Goal: Transaction & Acquisition: Purchase product/service

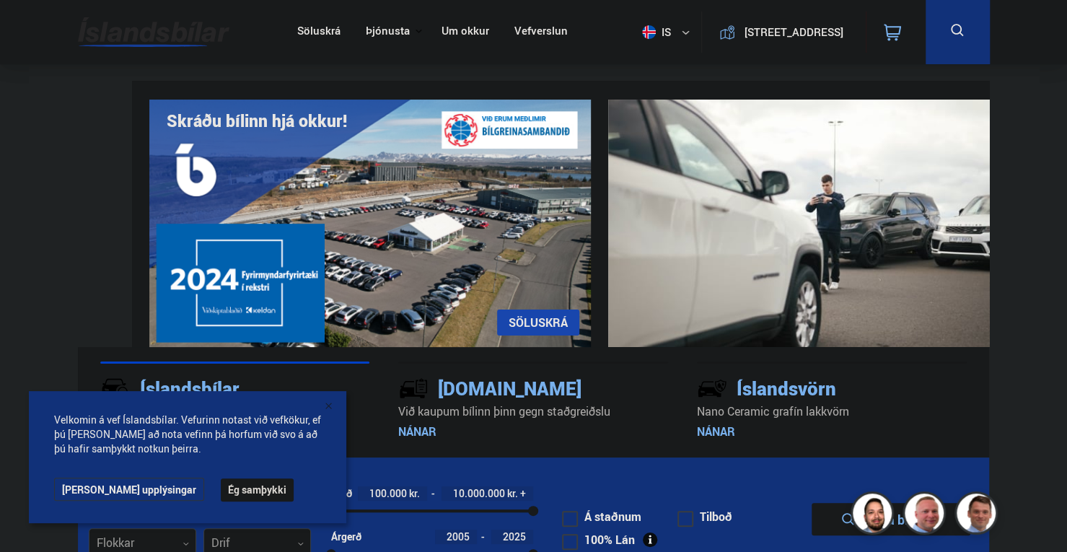
click at [221, 486] on button "Ég samþykki" at bounding box center [257, 489] width 73 height 23
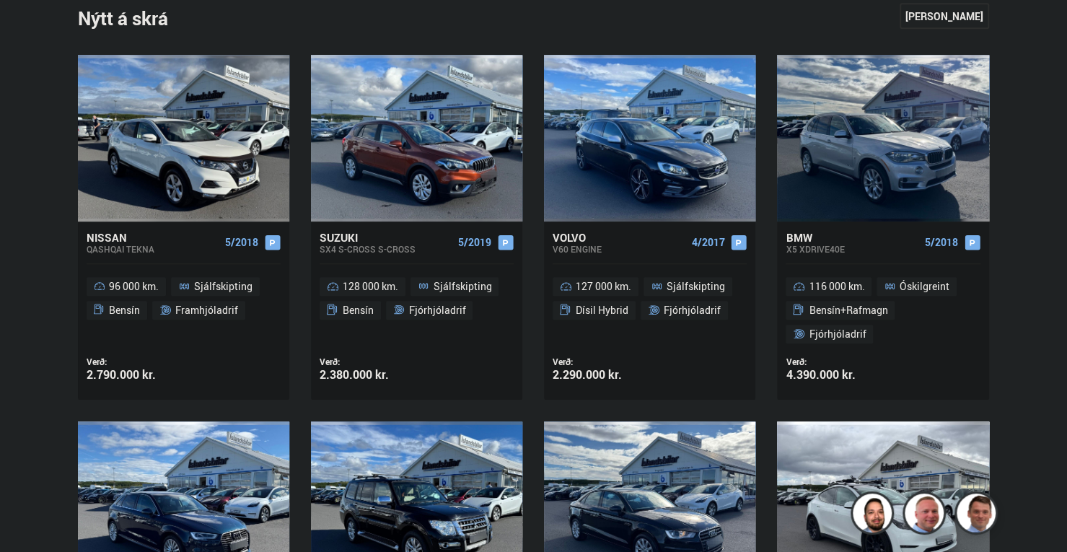
scroll to position [649, 0]
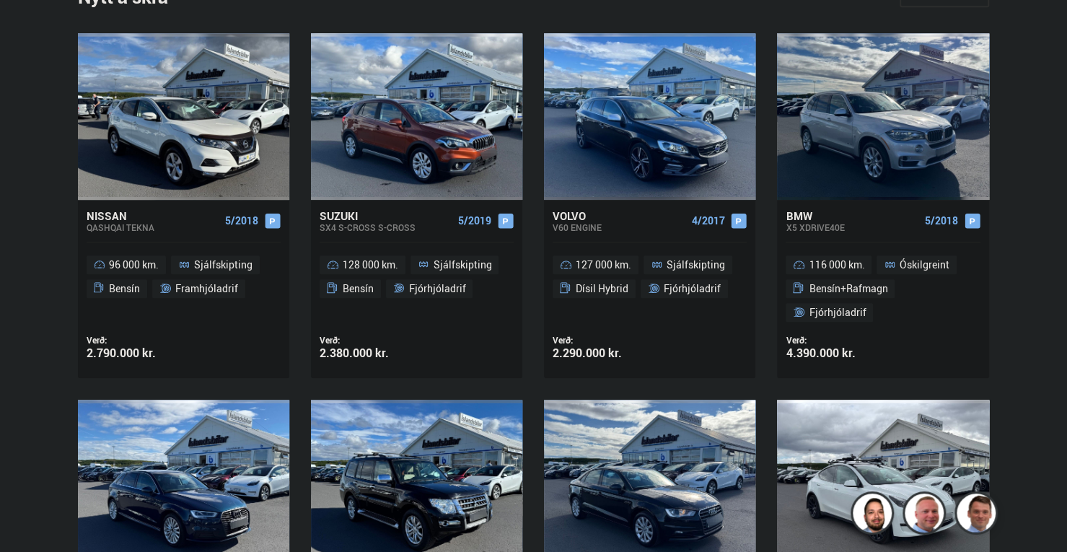
drag, startPoint x: 0, startPoint y: 183, endPoint x: 0, endPoint y: 210, distance: 27.4
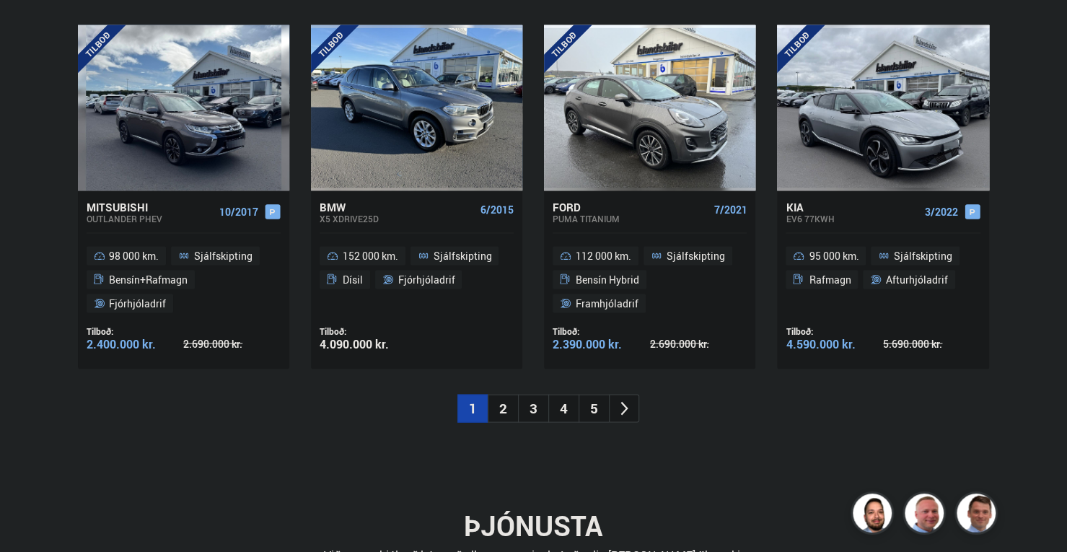
scroll to position [1531, 0]
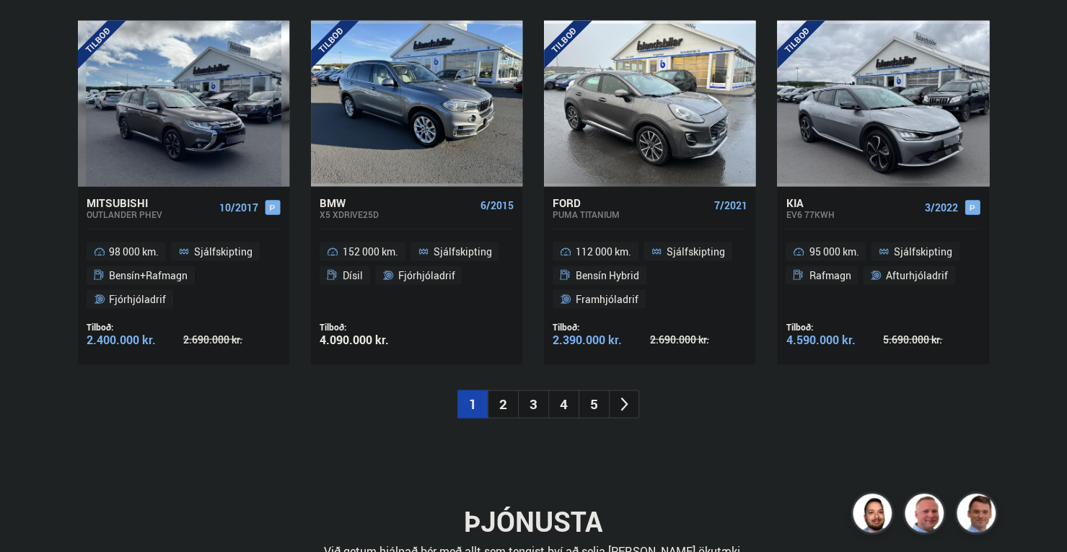
drag, startPoint x: 61, startPoint y: 447, endPoint x: 69, endPoint y: 466, distance: 21.3
click at [69, 461] on div "Ný tilboð Sjá meira [GEOGRAPHIC_DATA] Mitsubishi Outlander PHEV 10/2017 98 000 …" at bounding box center [533, 214] width 935 height 493
click at [509, 418] on li "2" at bounding box center [503, 404] width 30 height 28
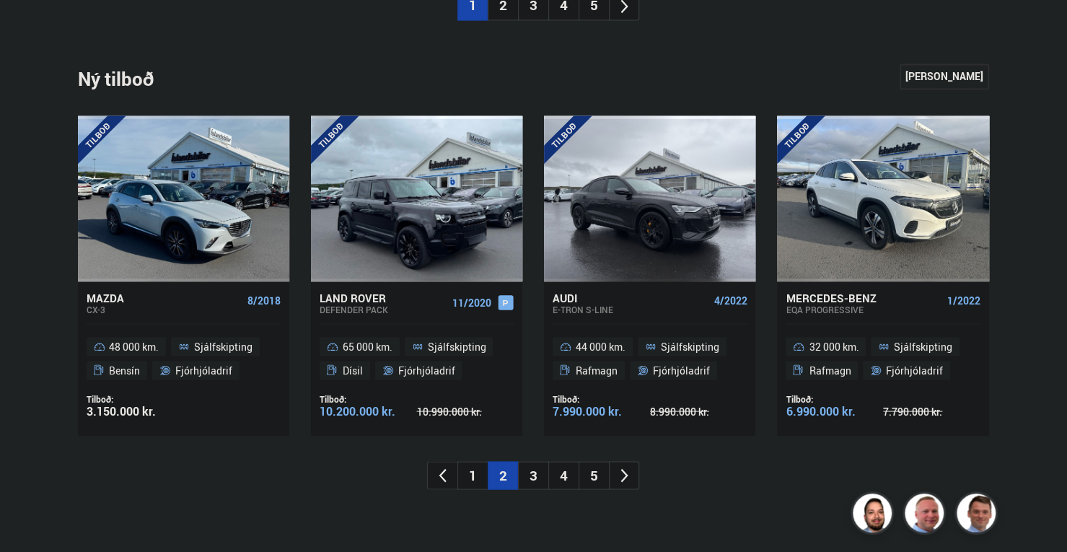
scroll to position [1459, 0]
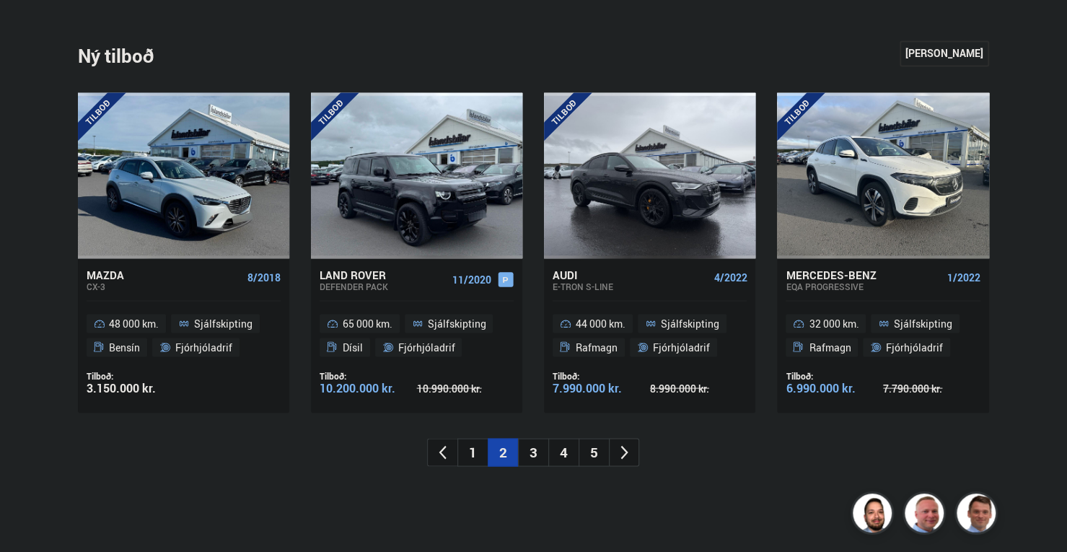
click at [527, 466] on li "3" at bounding box center [533, 452] width 30 height 28
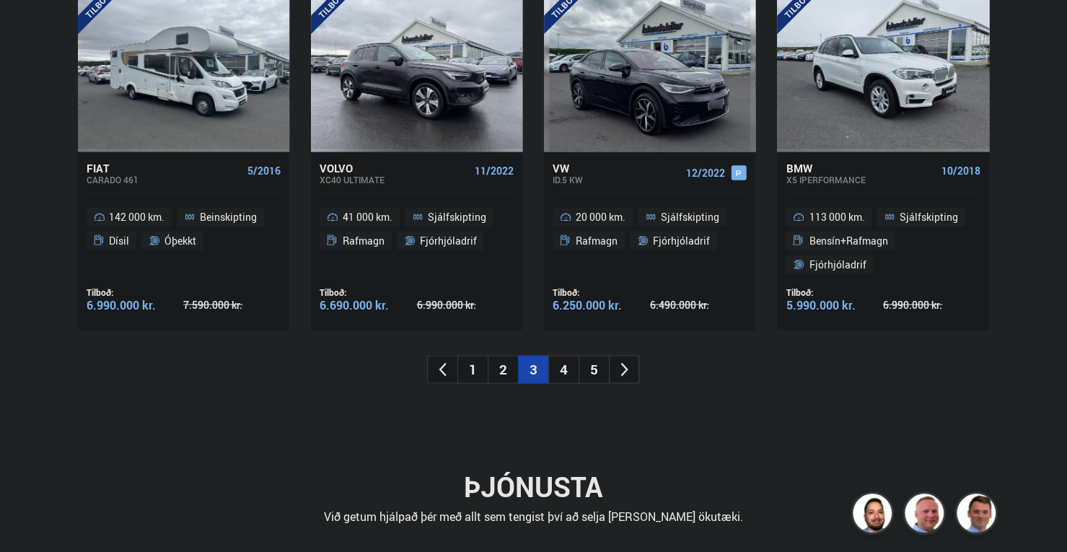
scroll to position [1748, 0]
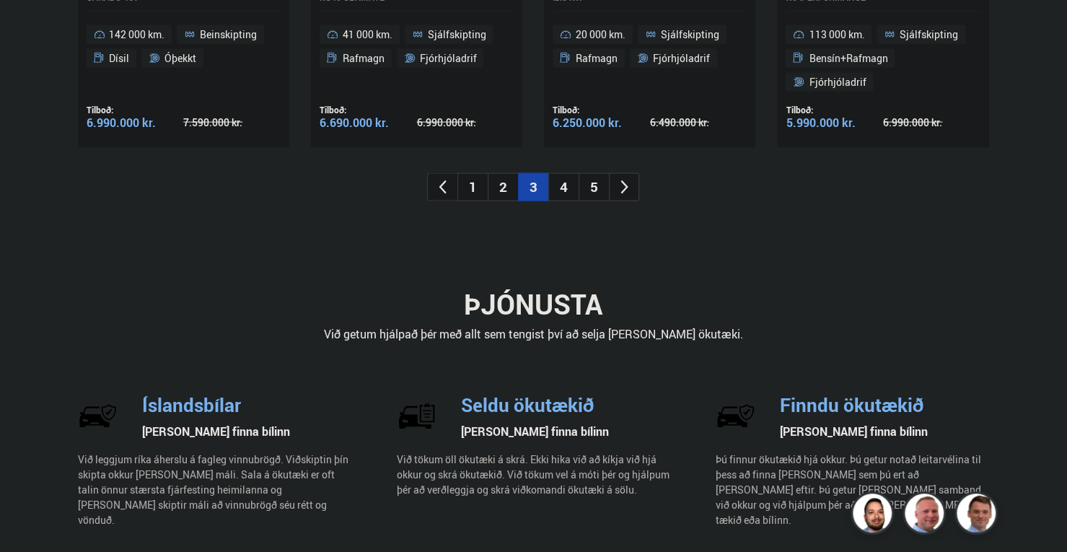
click at [567, 201] on li "4" at bounding box center [563, 187] width 30 height 28
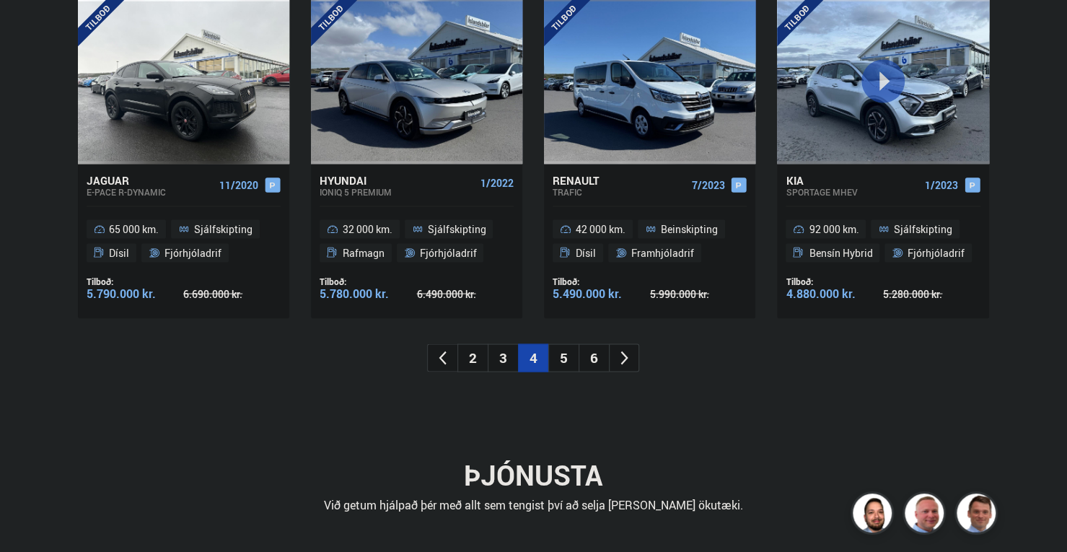
scroll to position [1531, 0]
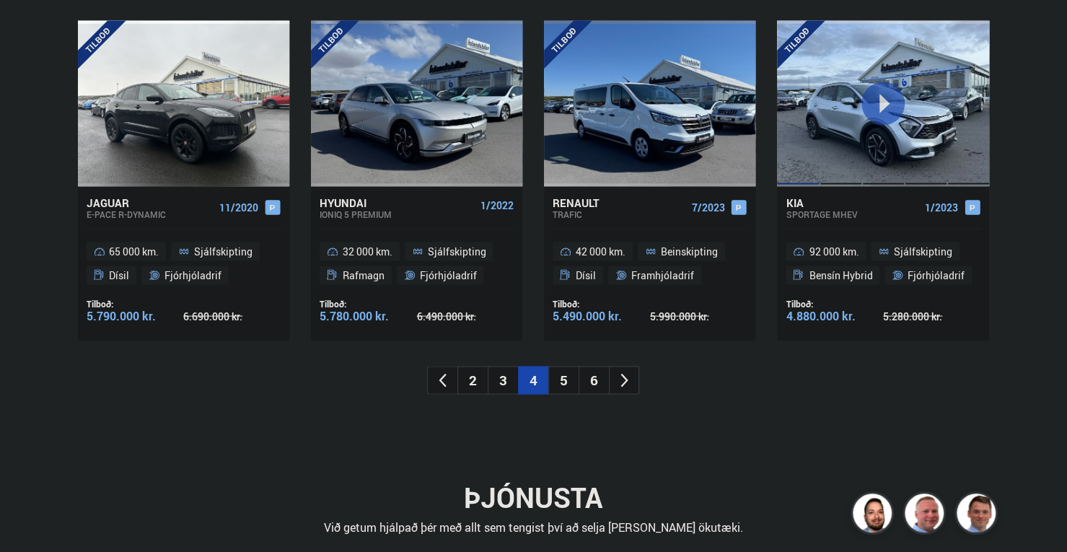
click at [862, 184] on div at bounding box center [841, 103] width 43 height 166
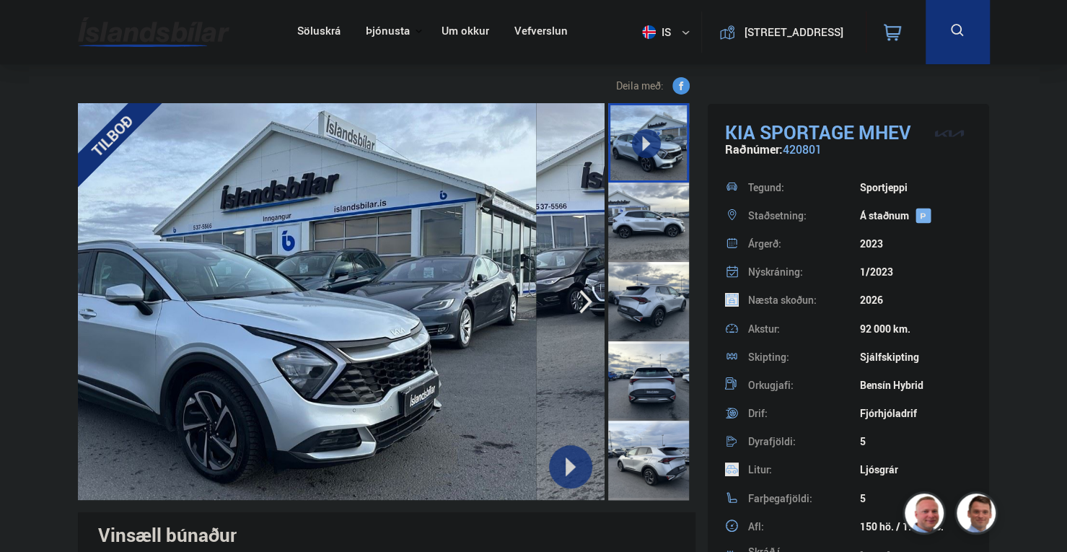
click at [239, 366] on img at bounding box center [227, 301] width 618 height 397
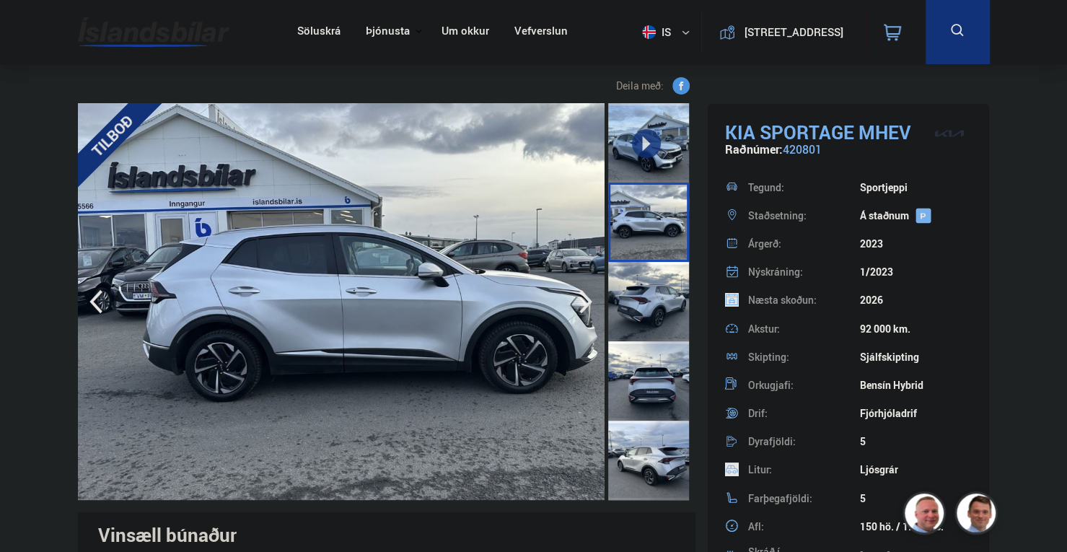
click at [227, 354] on img at bounding box center [372, 301] width 618 height 397
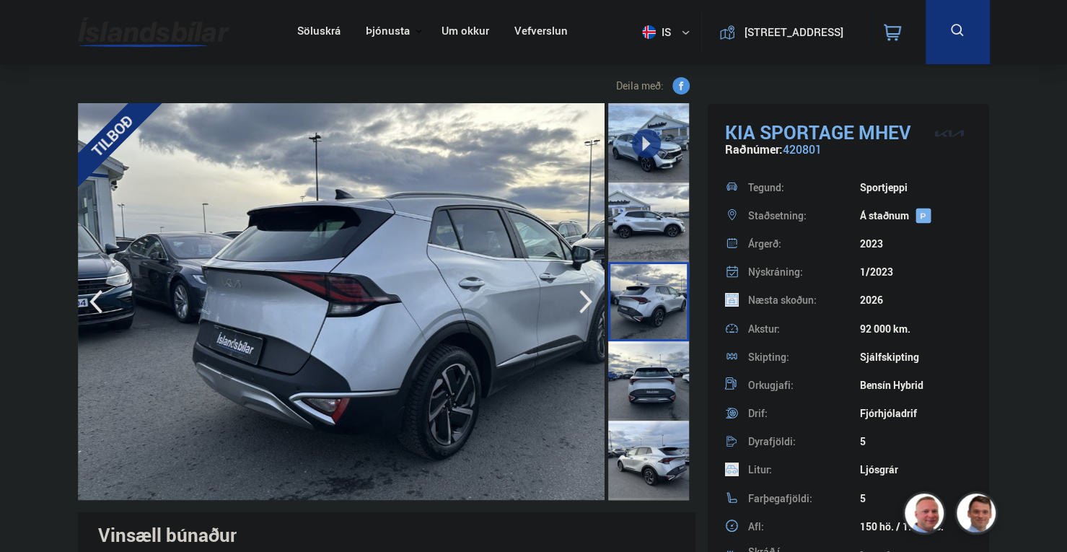
click at [250, 347] on img at bounding box center [387, 301] width 618 height 397
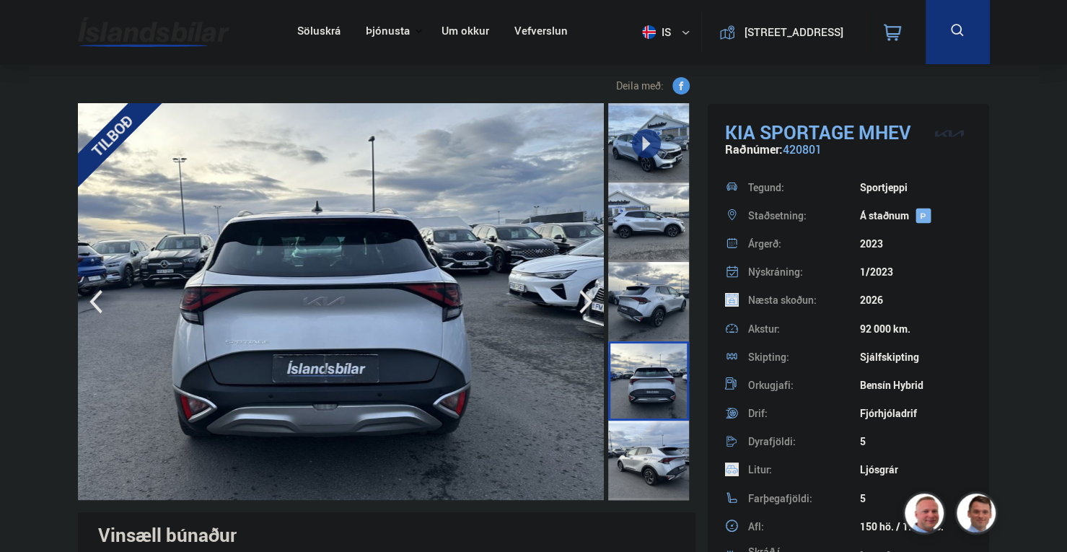
click at [220, 341] on img at bounding box center [300, 301] width 618 height 397
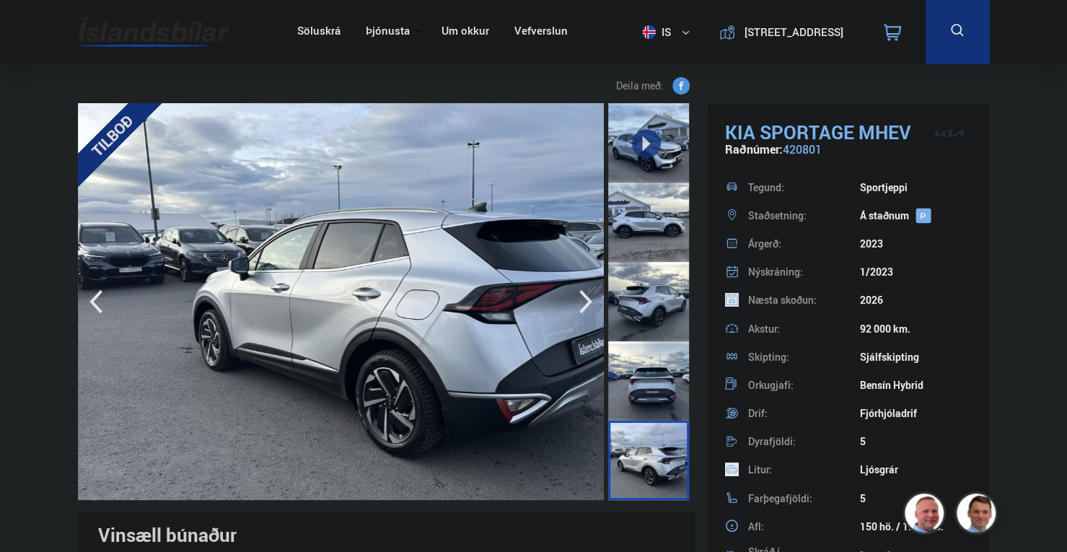
click at [214, 338] on img at bounding box center [387, 301] width 618 height 397
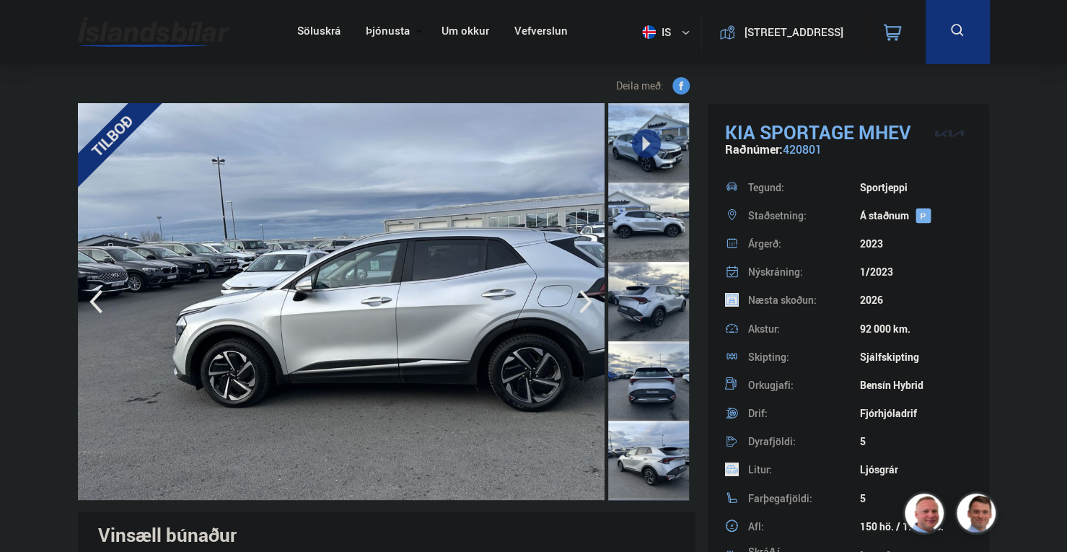
click at [201, 338] on img at bounding box center [387, 301] width 618 height 397
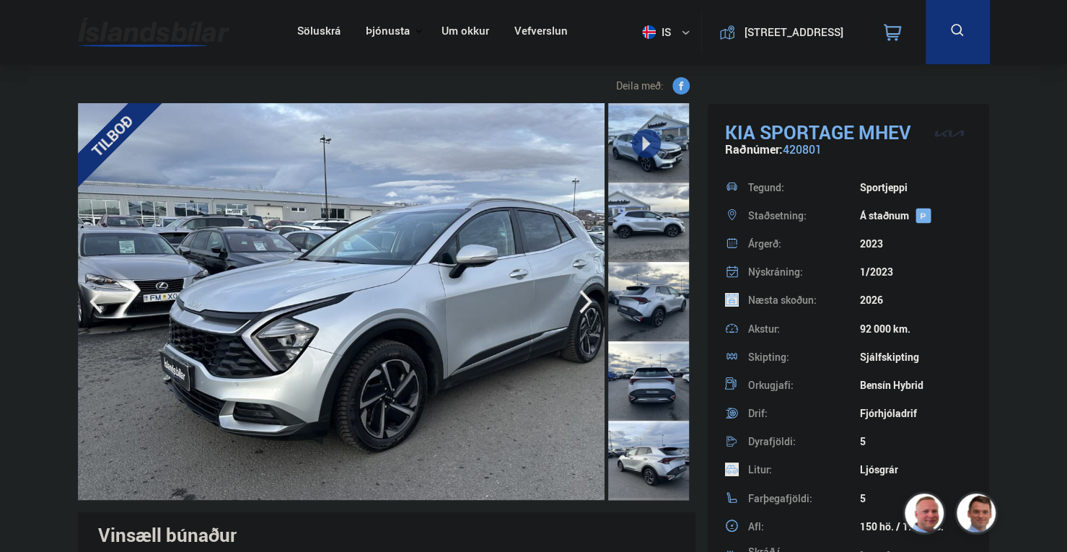
click at [183, 324] on img at bounding box center [387, 301] width 618 height 397
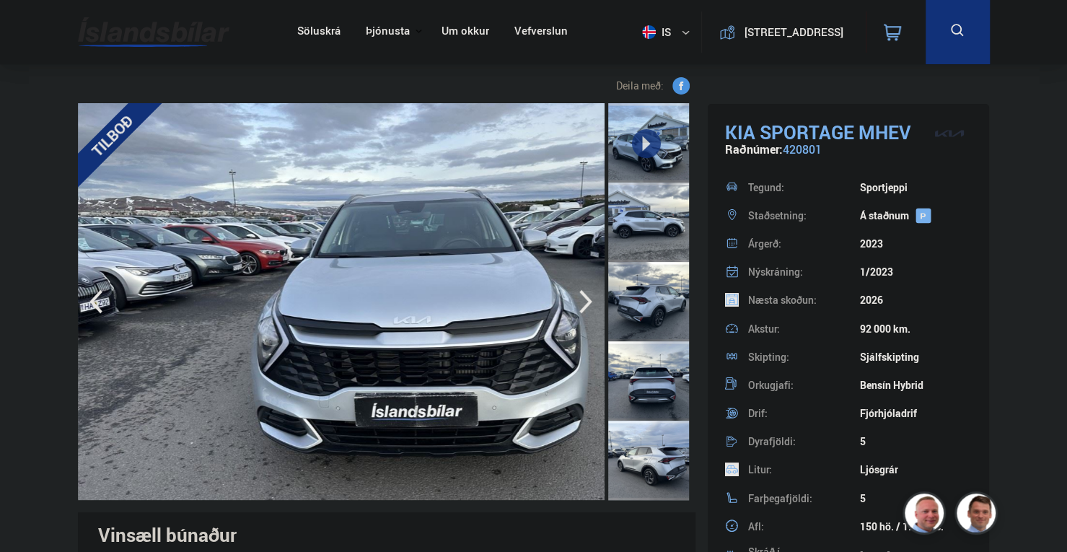
click at [254, 312] on img at bounding box center [387, 301] width 618 height 397
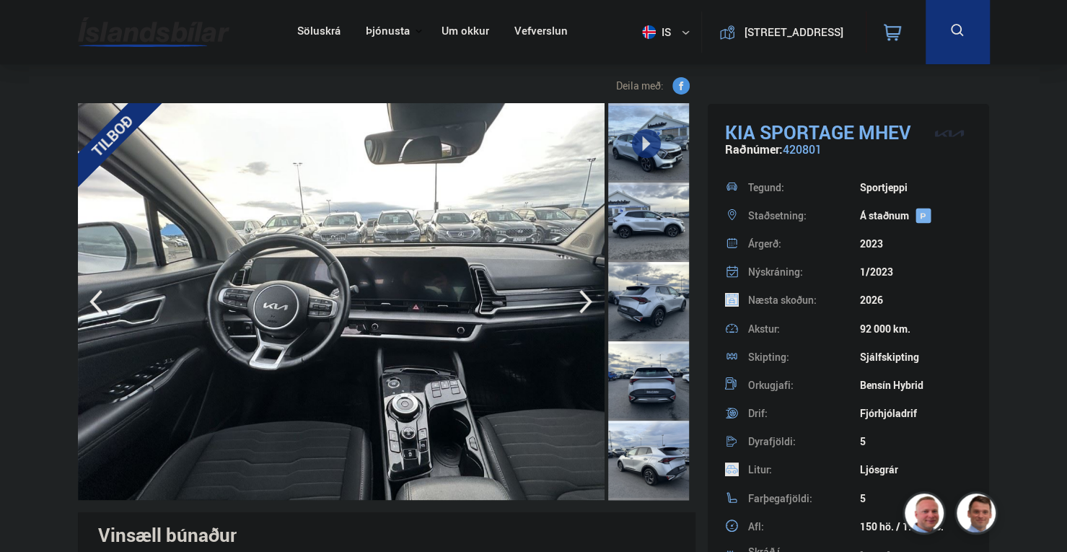
click at [276, 294] on img at bounding box center [387, 301] width 618 height 397
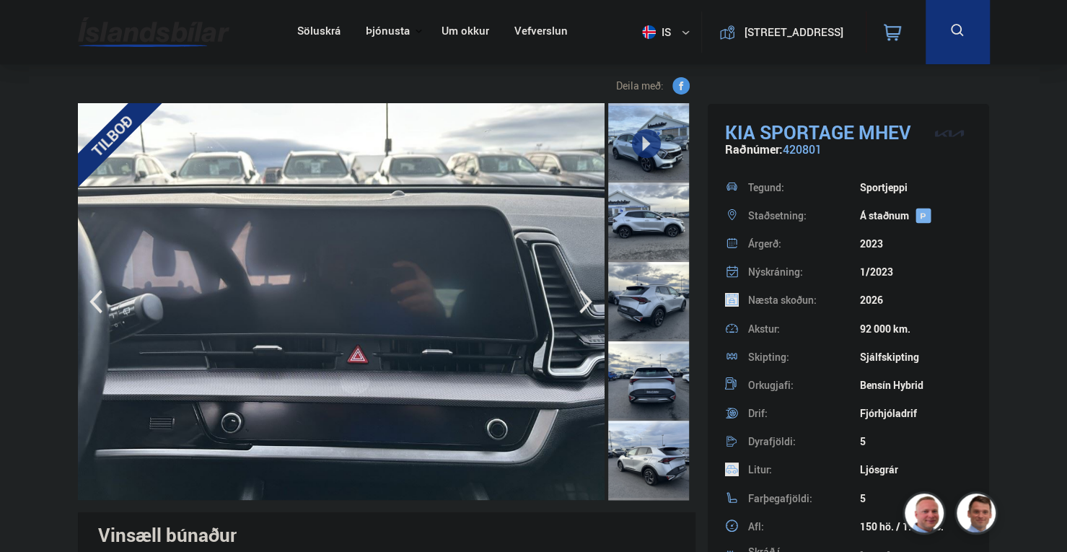
click at [193, 265] on img at bounding box center [343, 301] width 618 height 397
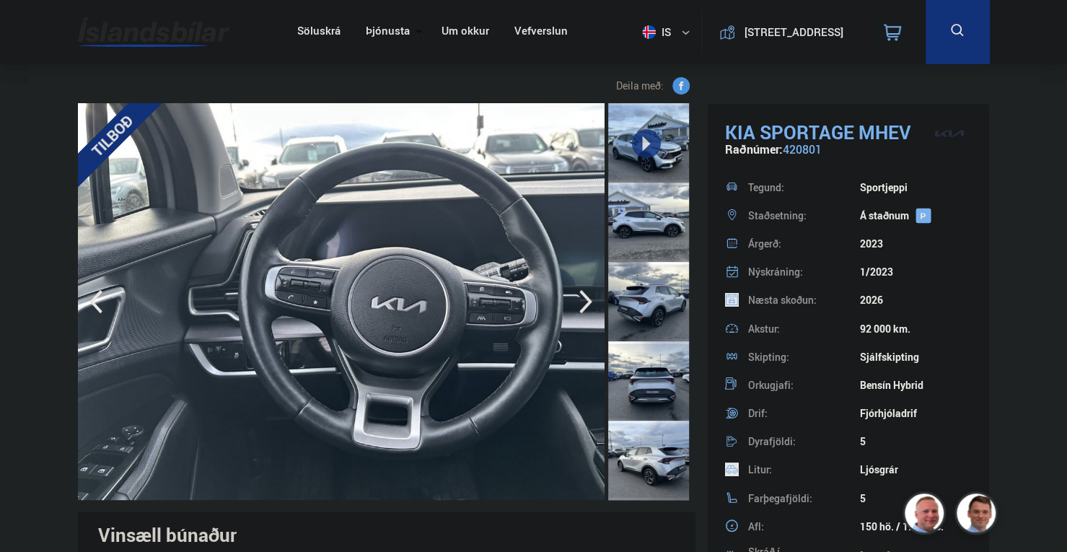
click at [196, 261] on img at bounding box center [387, 301] width 618 height 397
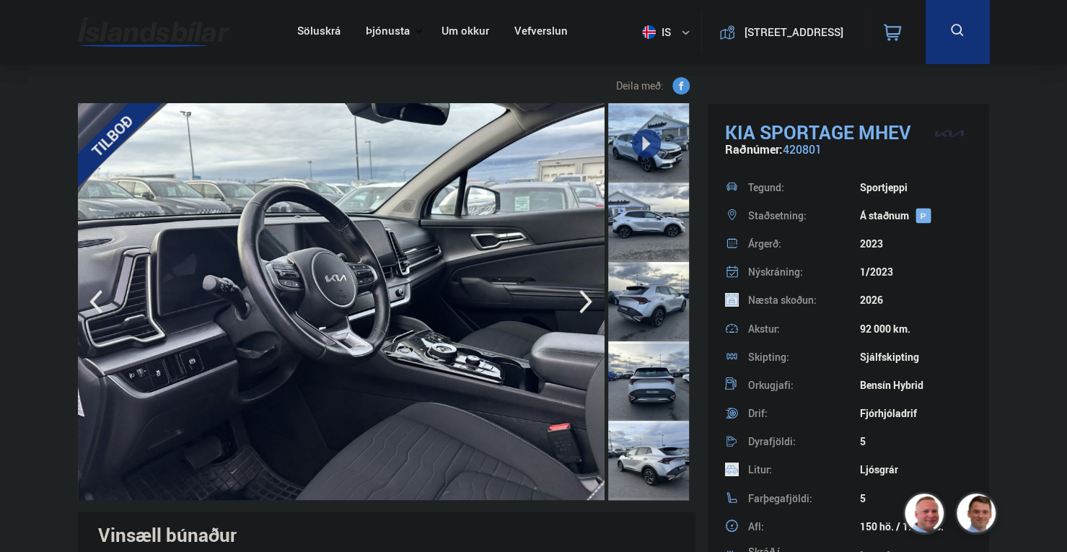
click at [439, 64] on nav "Söluskrá Þjónusta Íslandsbílar [DOMAIN_NAME] Íslandsvörn Leiðbeiningar Um okkur…" at bounding box center [432, 32] width 297 height 64
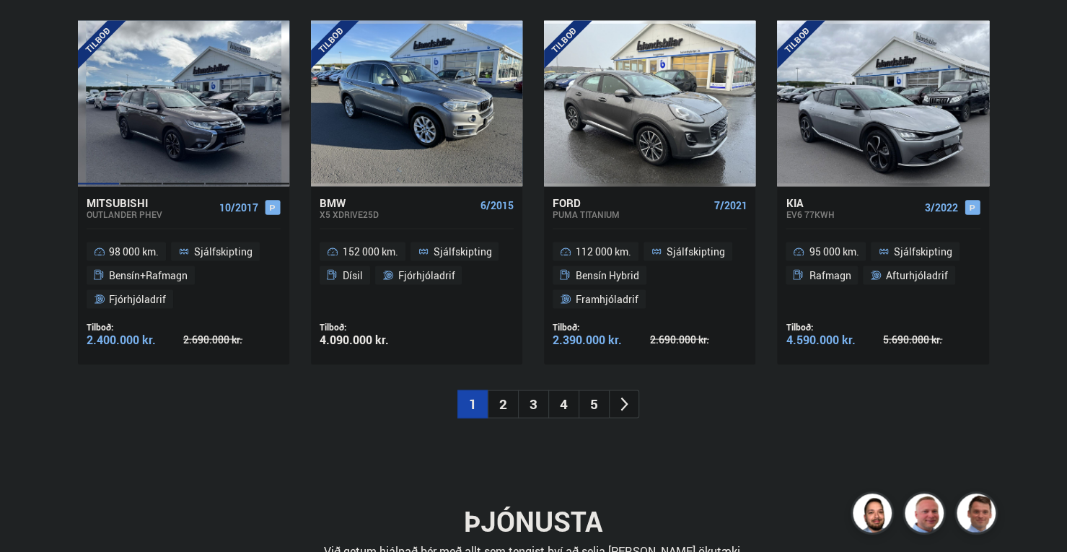
scroll to position [1604, 0]
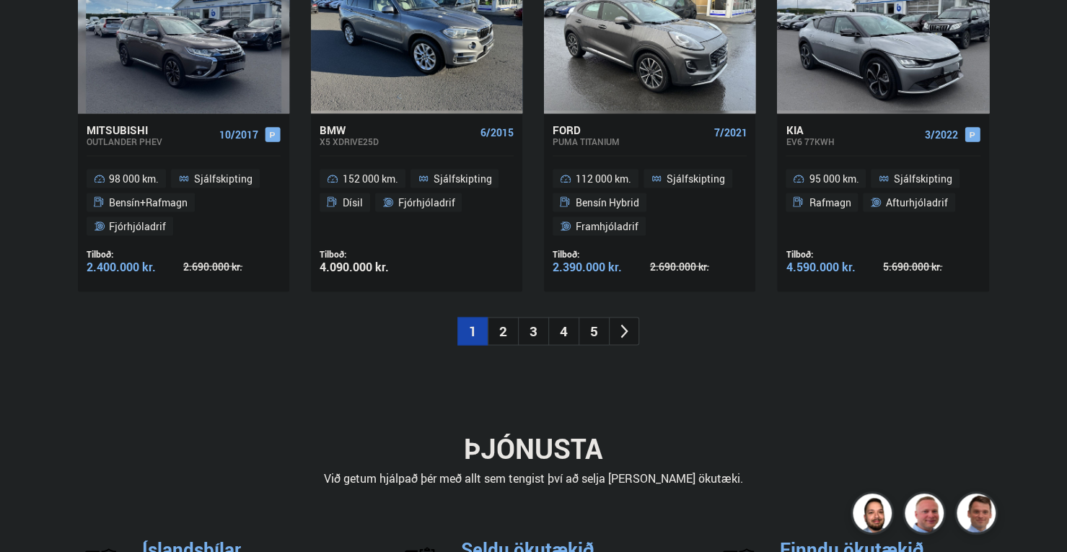
click at [352, 441] on div "ÞJÓNUSTA Við getum hjálpað þér með allt sem tengist því að selja [PERSON_NAME] …" at bounding box center [533, 438] width 911 height 98
click at [504, 346] on li "2" at bounding box center [503, 332] width 30 height 28
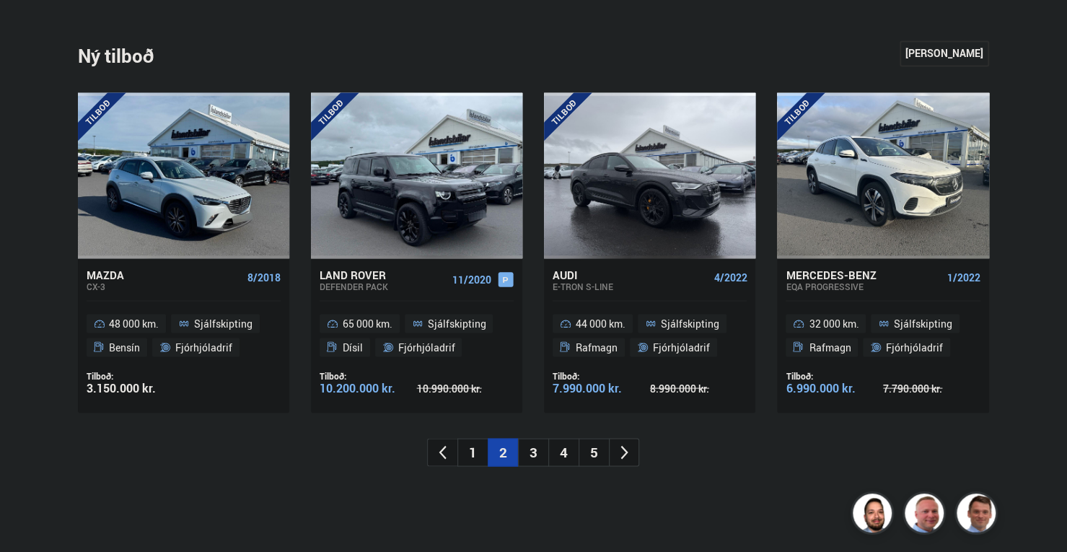
scroll to position [1531, 0]
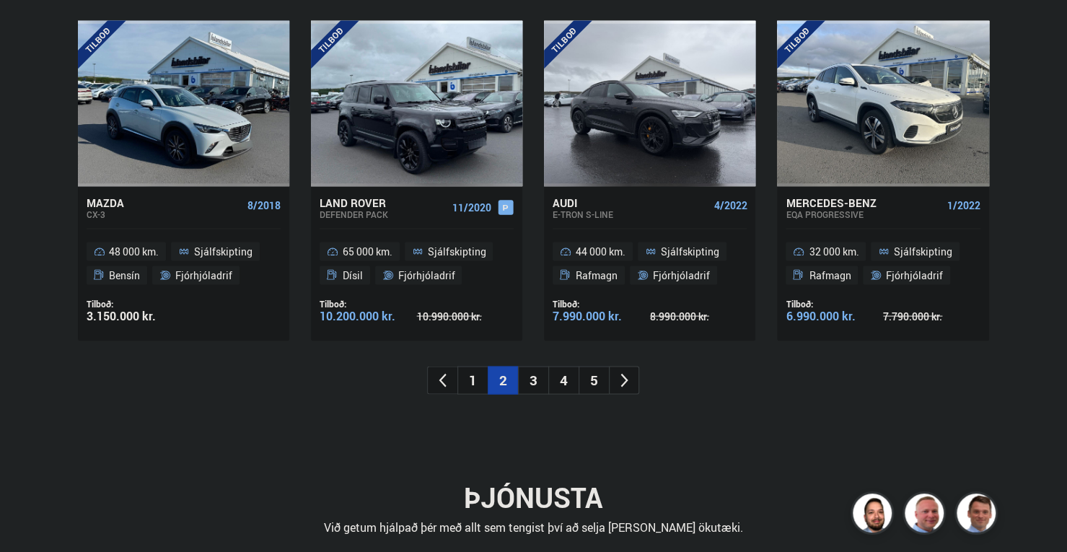
click at [486, 394] on ul "1 2 3 4 5" at bounding box center [533, 380] width 911 height 28
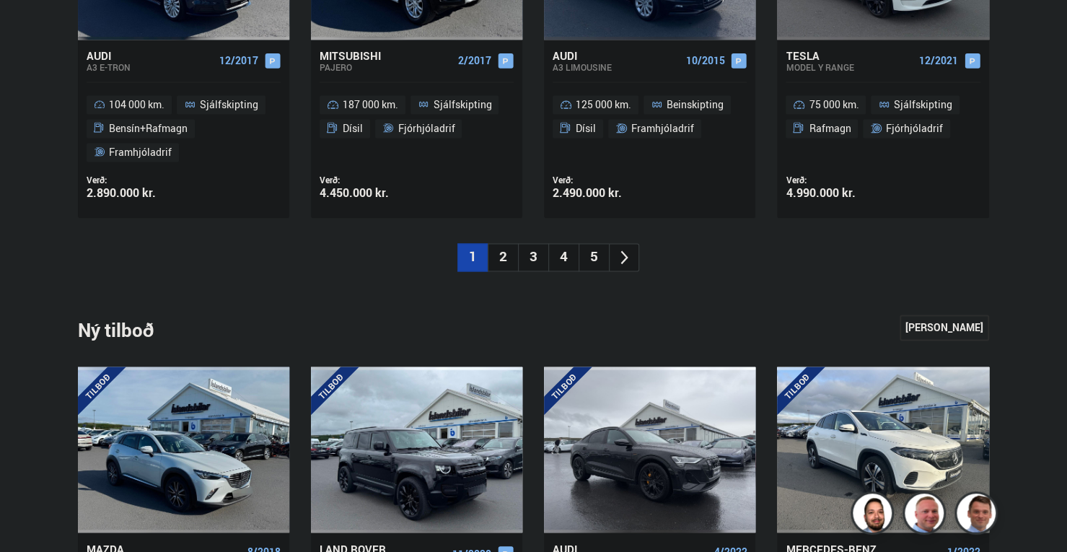
scroll to position [0, 0]
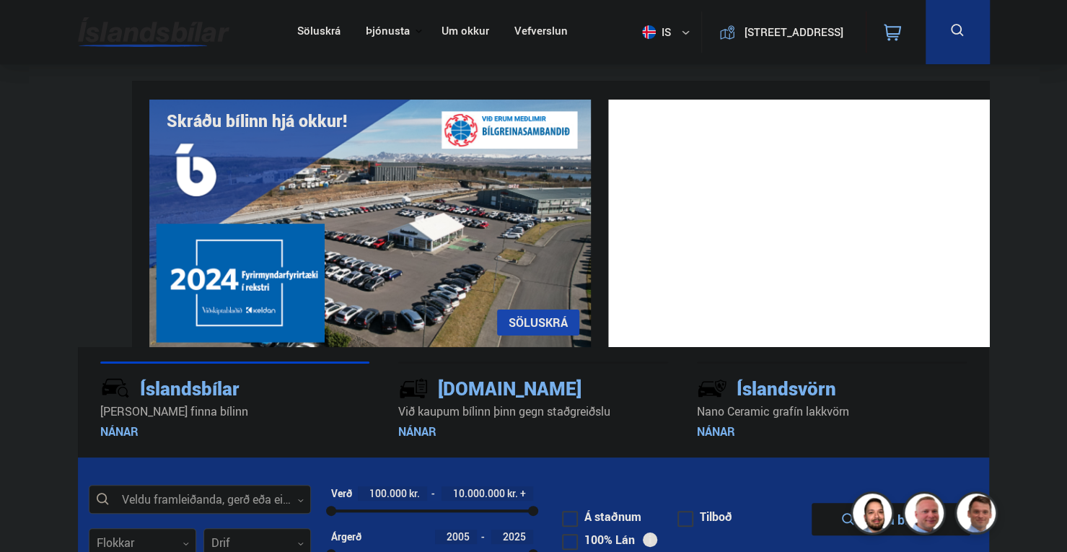
drag, startPoint x: 289, startPoint y: 468, endPoint x: 224, endPoint y: -40, distance: 511.5
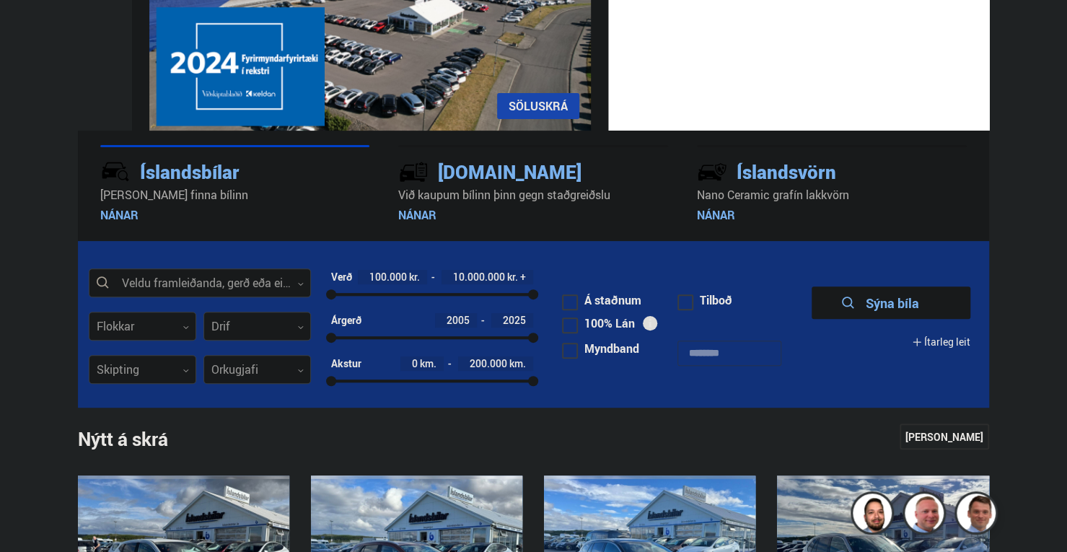
scroll to position [289, 0]
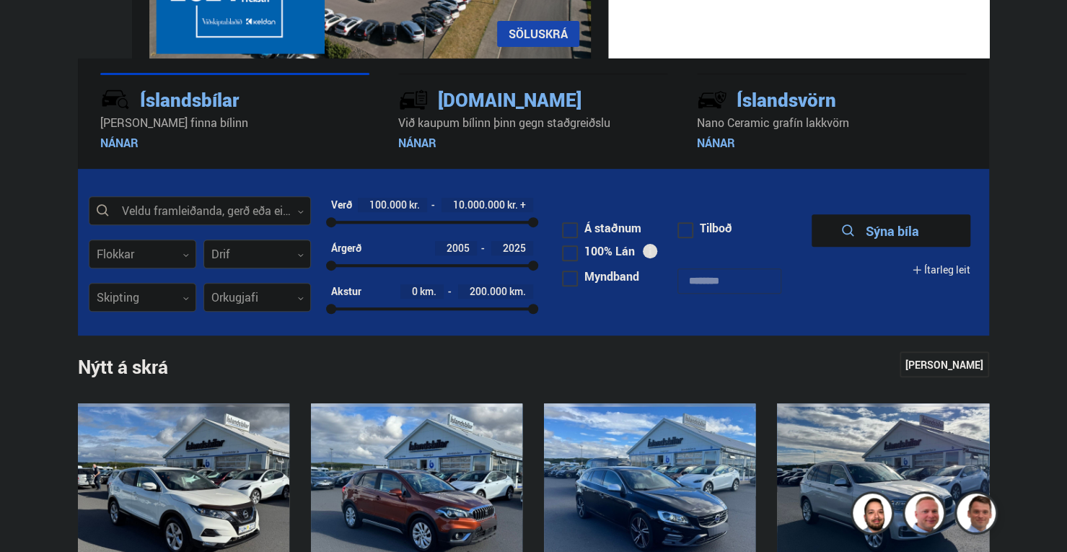
click at [305, 268] on div "Drif 0" at bounding box center [258, 254] width 108 height 29
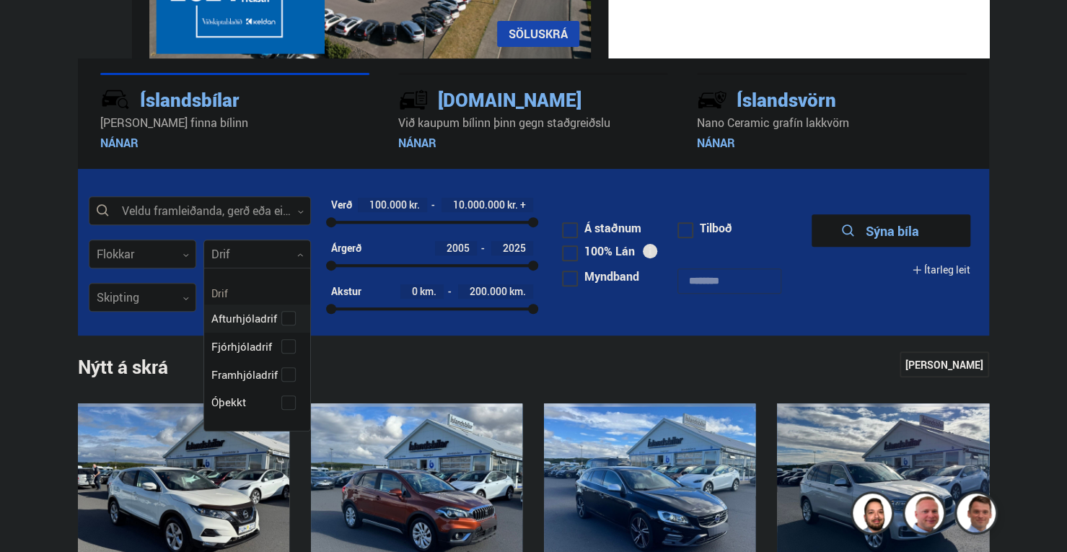
scroll to position [162, 147]
click at [307, 269] on div at bounding box center [258, 254] width 108 height 29
click at [254, 376] on div "Afturhjóladrif Fjórhjóladrif Framhjóladrif Óþekkt" at bounding box center [257, 350] width 106 height 134
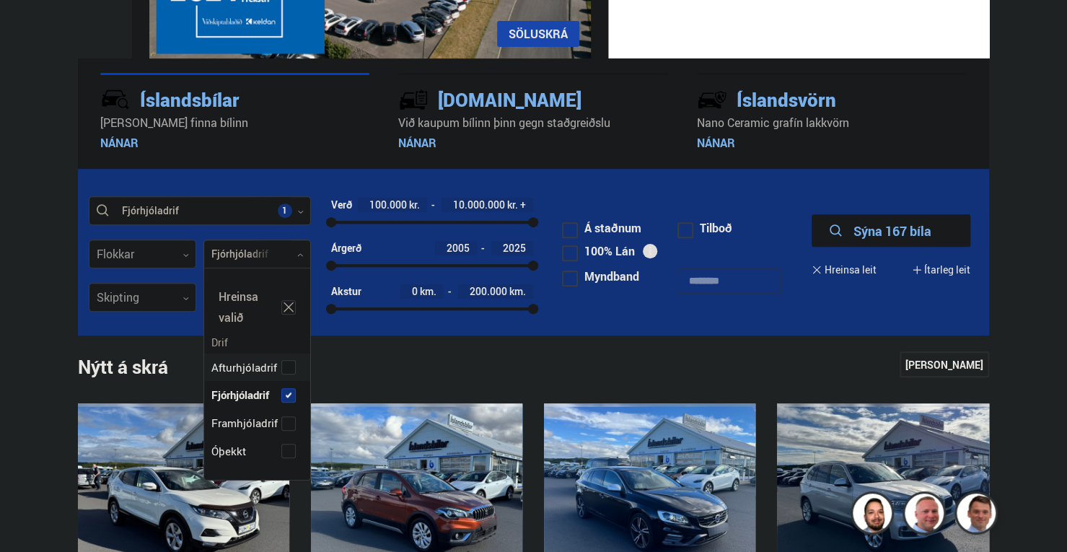
click at [115, 336] on form "Fjórhjóladrif Veldu framleiðanda, gerð eða eiginleika 1 Flokkar 0 Fjórhjóladrif…" at bounding box center [533, 252] width 911 height 167
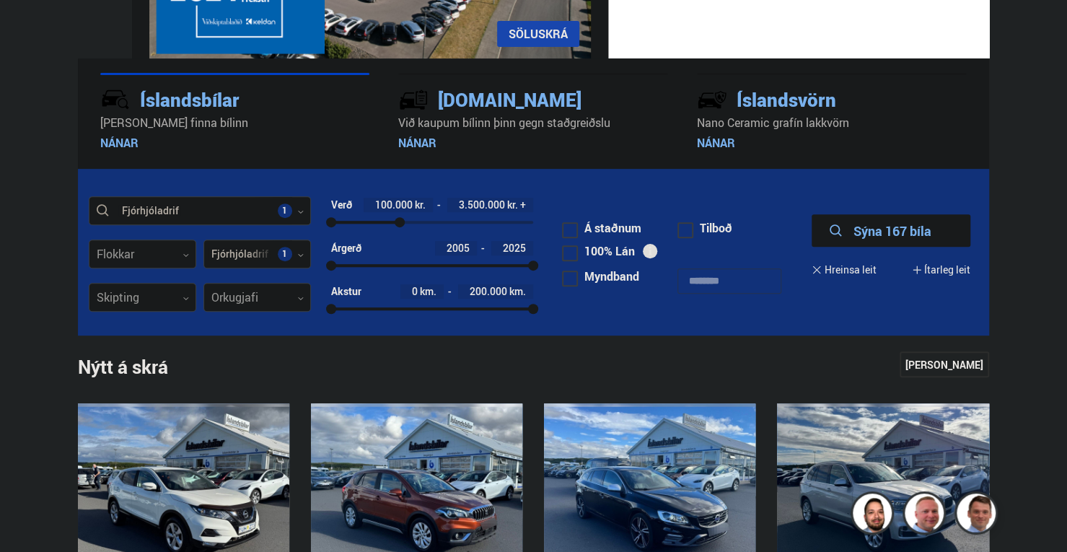
drag, startPoint x: 577, startPoint y: 253, endPoint x: 433, endPoint y: 255, distance: 144.3
click at [405, 227] on div at bounding box center [400, 222] width 10 height 10
drag, startPoint x: 362, startPoint y: 296, endPoint x: 414, endPoint y: 296, distance: 52.0
click at [420, 267] on div at bounding box center [432, 265] width 202 height 3
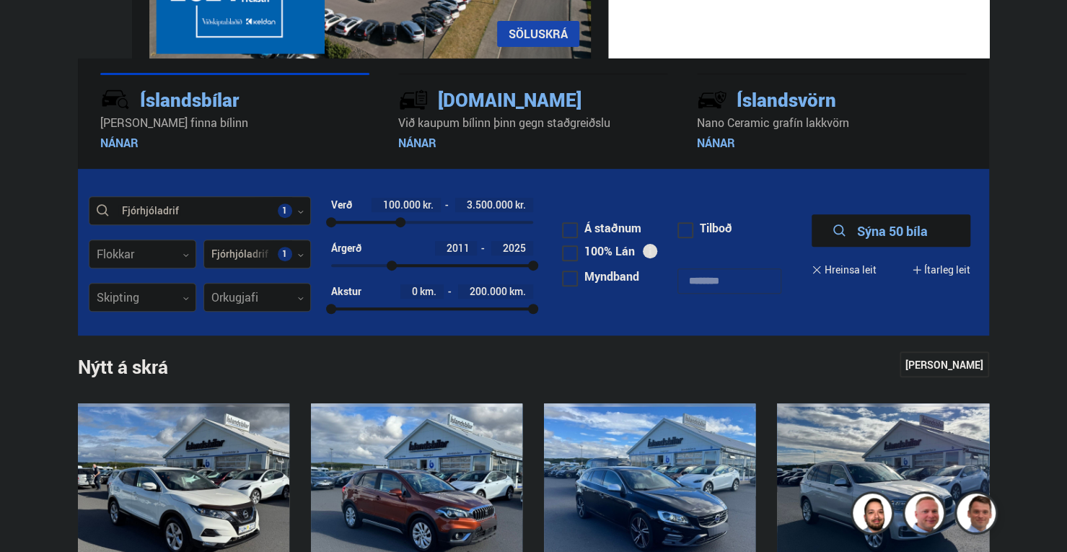
drag, startPoint x: 430, startPoint y: 294, endPoint x: 453, endPoint y: 294, distance: 23.1
click at [453, 267] on div at bounding box center [462, 265] width 141 height 3
click at [431, 271] on div at bounding box center [426, 266] width 10 height 10
click at [437, 271] on div at bounding box center [432, 266] width 10 height 10
click at [475, 267] on div at bounding box center [482, 265] width 101 height 3
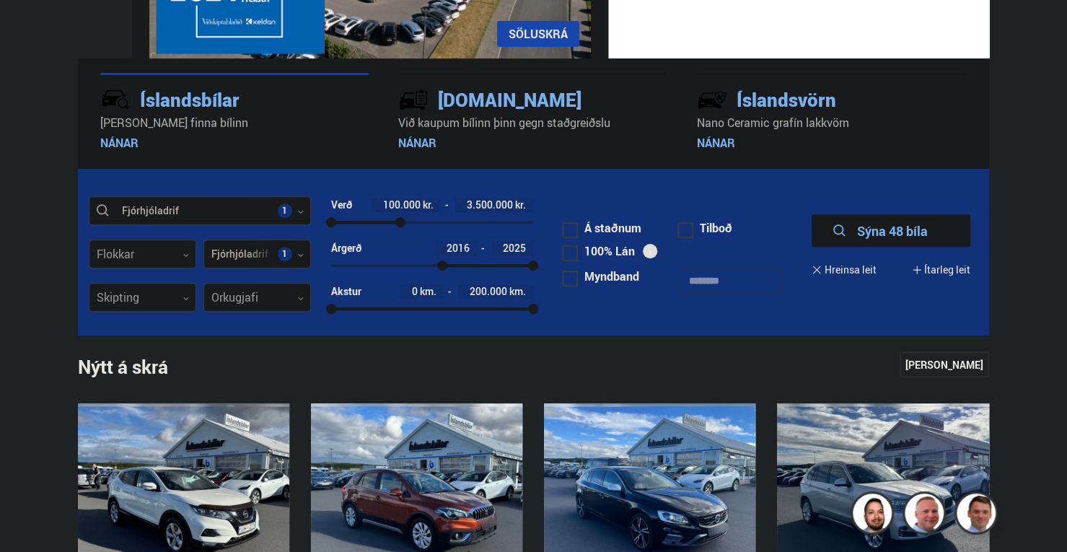
click at [447, 271] on div at bounding box center [442, 266] width 10 height 10
click at [491, 272] on div "2016 2025" at bounding box center [432, 265] width 202 height 13
click at [447, 224] on div "100000 3500000" at bounding box center [432, 222] width 202 height 3
click at [413, 224] on div at bounding box center [372, 222] width 82 height 3
click at [405, 224] on div at bounding box center [368, 222] width 74 height 3
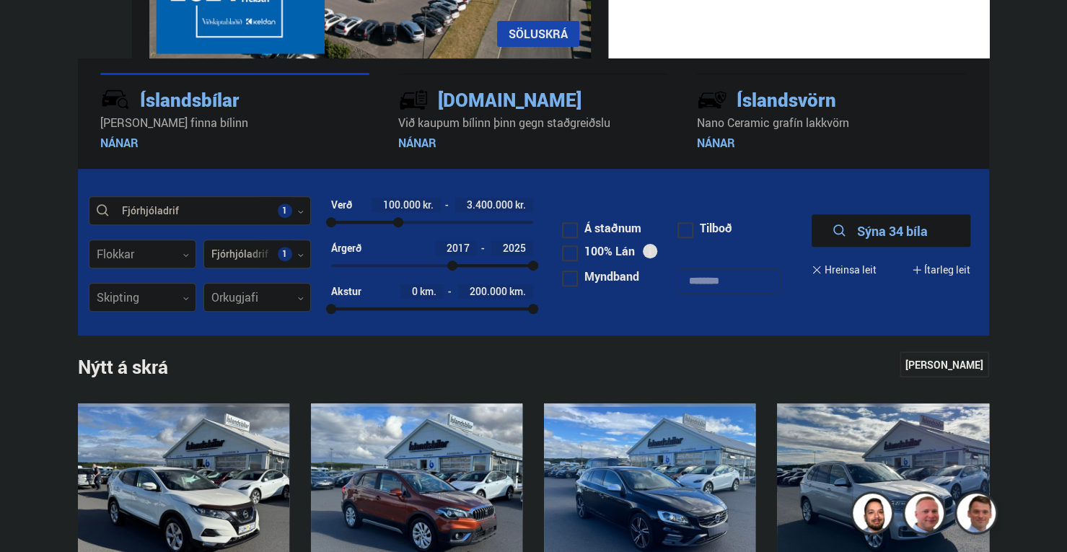
click at [403, 227] on div at bounding box center [398, 222] width 10 height 10
click at [398, 224] on div at bounding box center [364, 222] width 67 height 3
drag, startPoint x: 361, startPoint y: 251, endPoint x: 384, endPoint y: 253, distance: 23.2
click at [361, 227] on div at bounding box center [356, 222] width 10 height 10
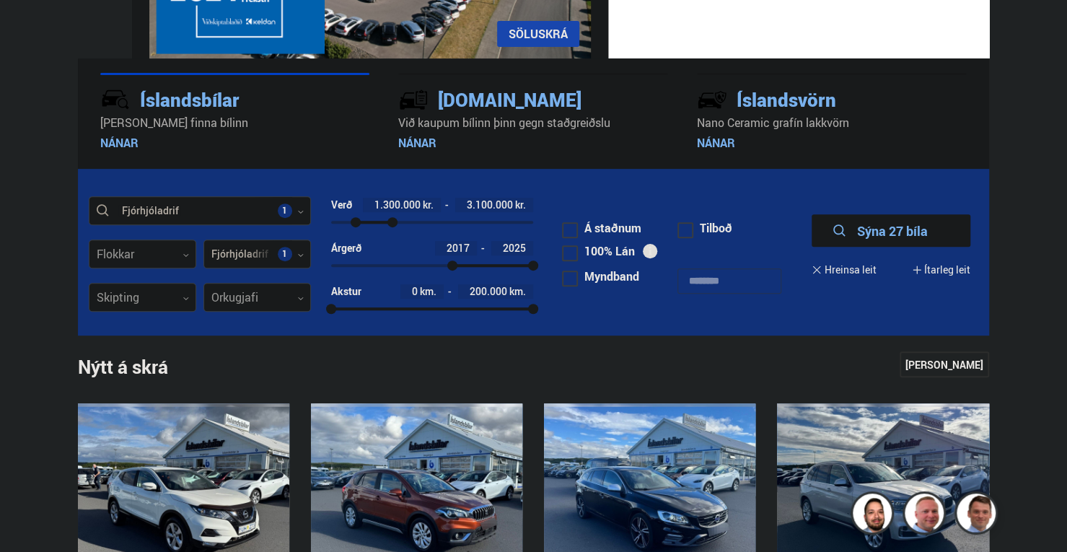
click at [945, 245] on button "Sýna 27 bíla" at bounding box center [891, 230] width 159 height 32
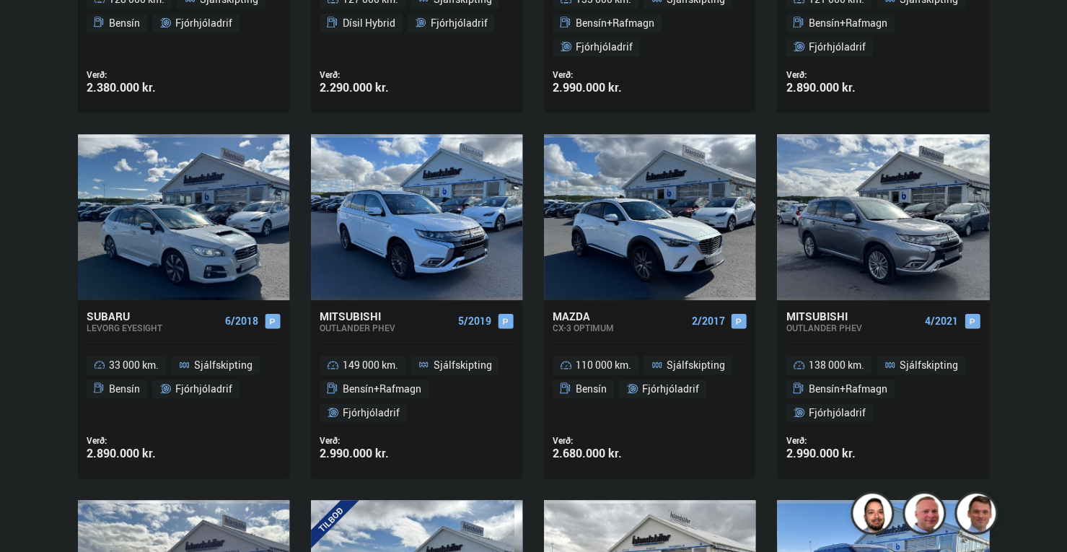
scroll to position [577, 0]
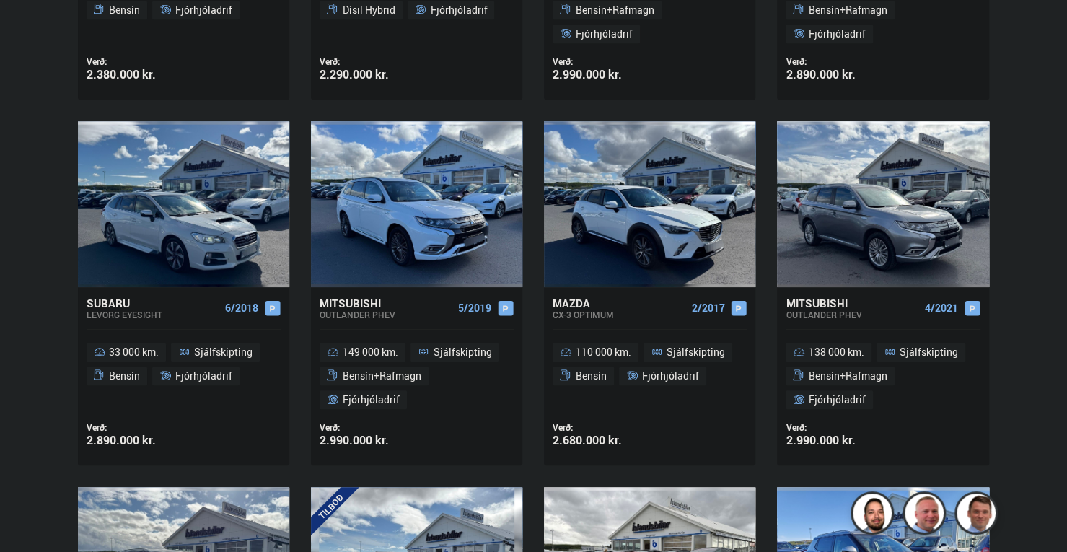
drag, startPoint x: 0, startPoint y: 223, endPoint x: 0, endPoint y: 248, distance: 24.5
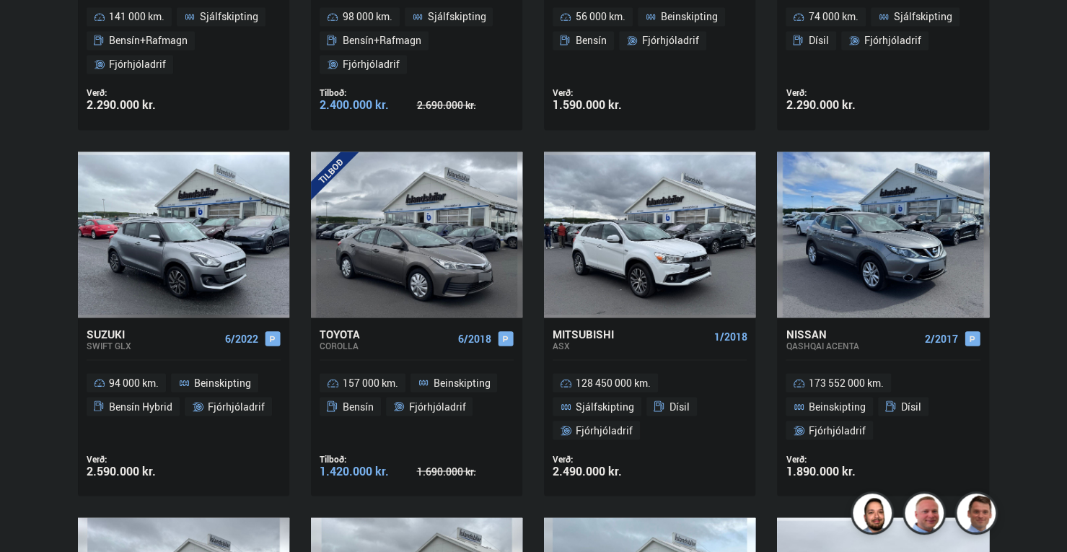
scroll to position [1310, 0]
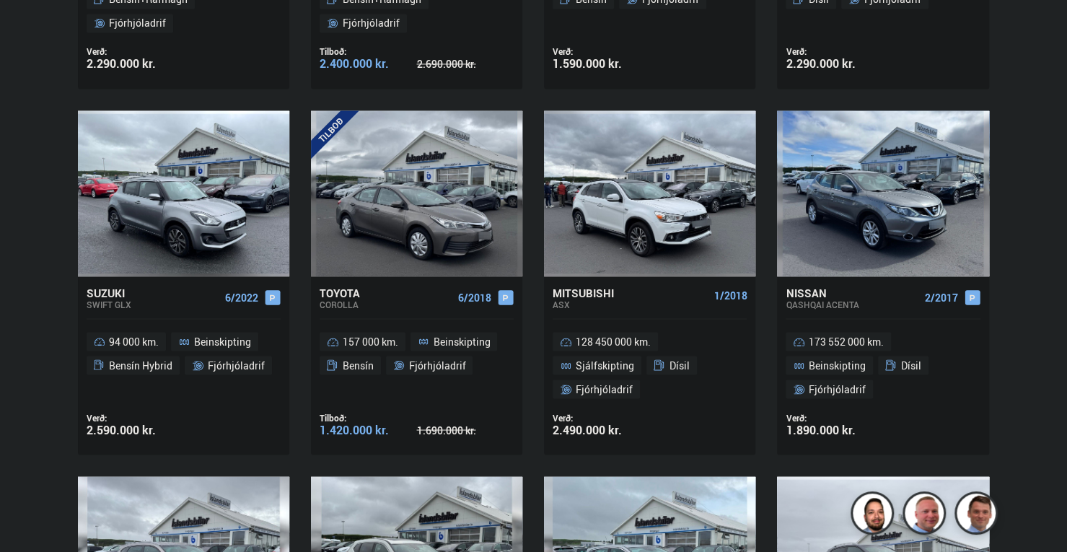
drag, startPoint x: 0, startPoint y: 219, endPoint x: 4, endPoint y: 246, distance: 27.8
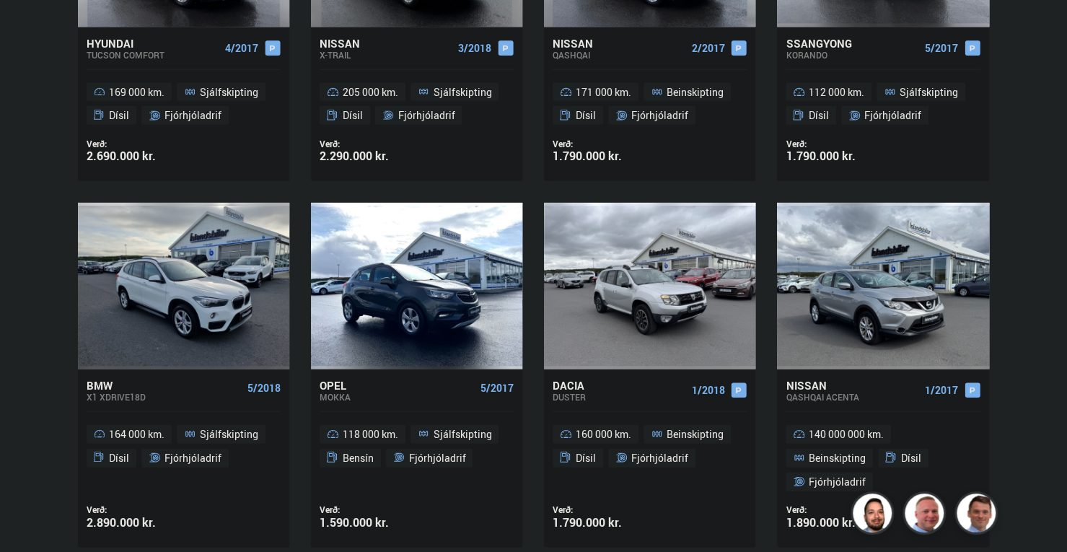
scroll to position [1979, 0]
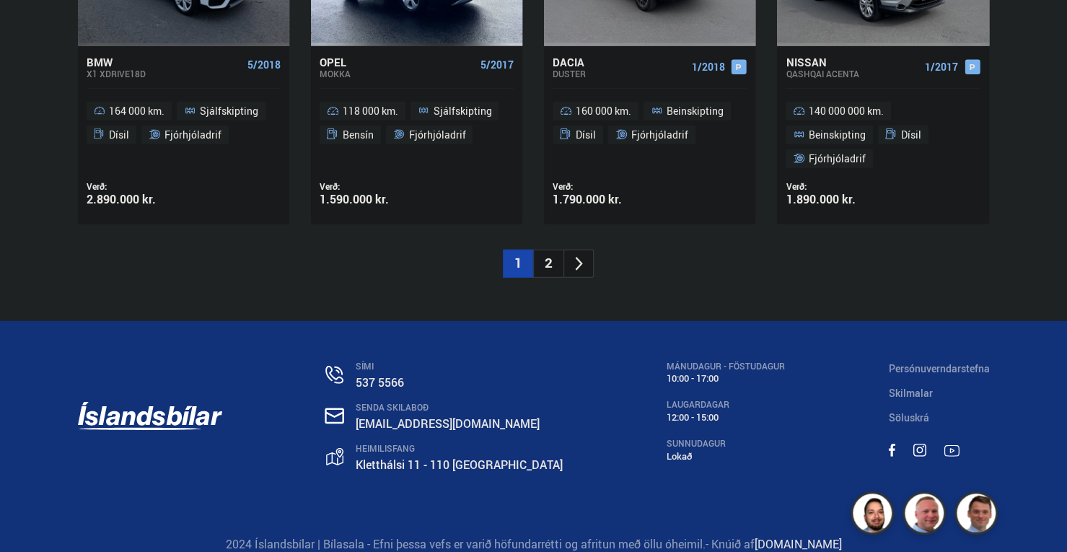
click at [545, 278] on li "2" at bounding box center [548, 264] width 30 height 28
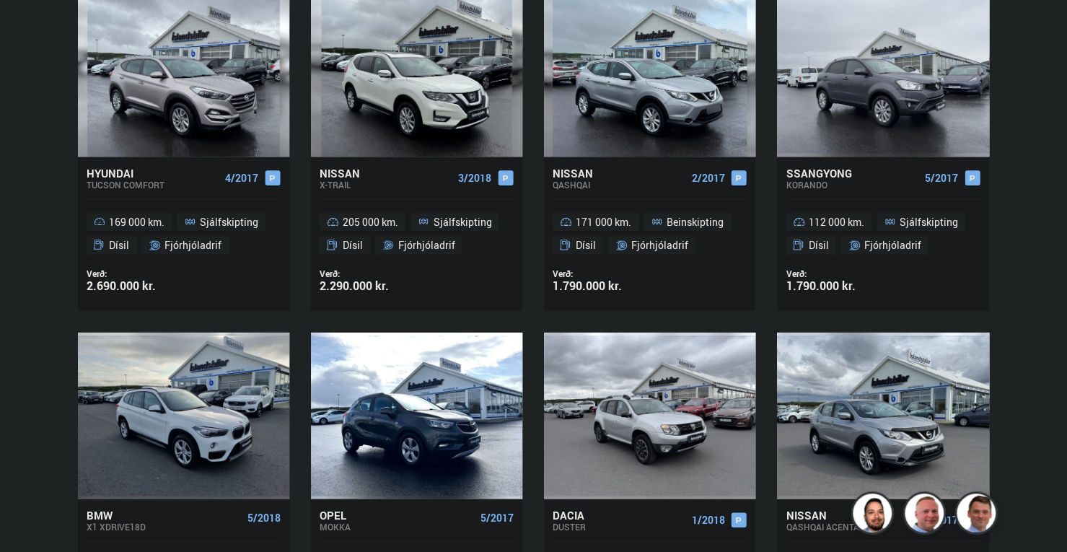
scroll to position [1226, 0]
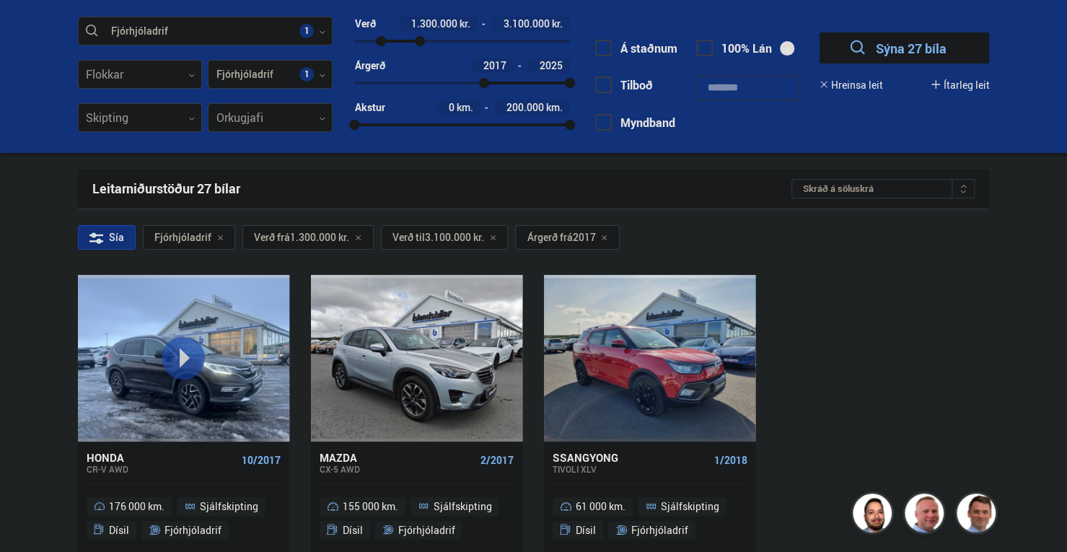
scroll to position [144, 0]
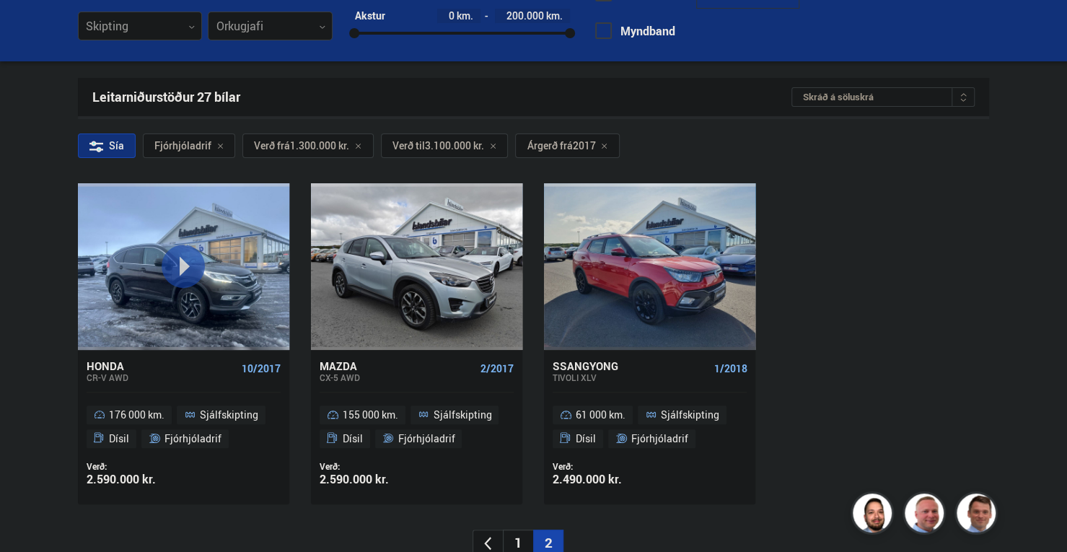
drag, startPoint x: 898, startPoint y: 289, endPoint x: 893, endPoint y: 328, distance: 40.0
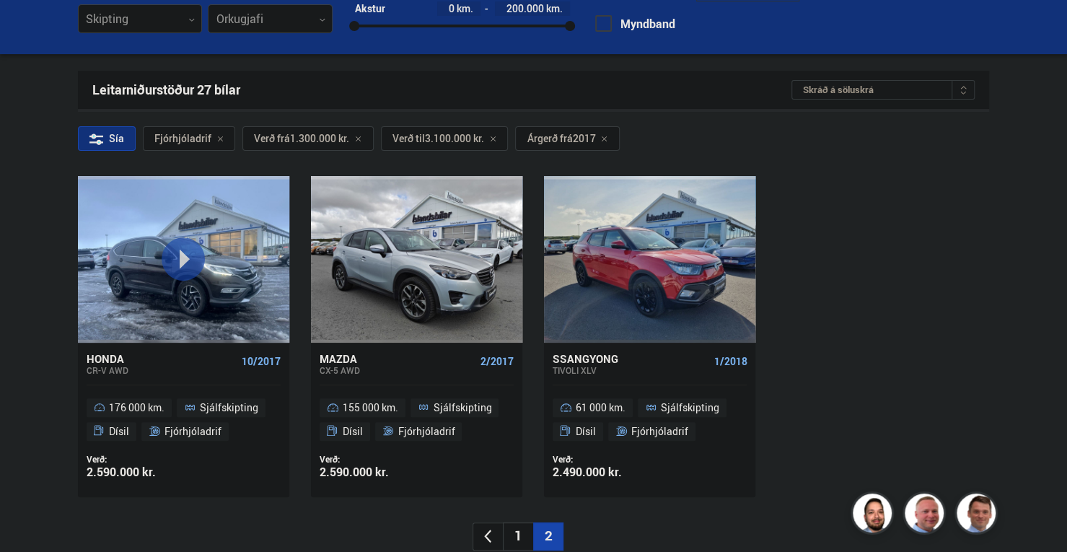
click at [890, 324] on div "Honda CR-V AWD 10/2017 176 000 km. Sjálfskipting Dísil Fjórhjóladrif Verð: 2.59…" at bounding box center [533, 336] width 911 height 320
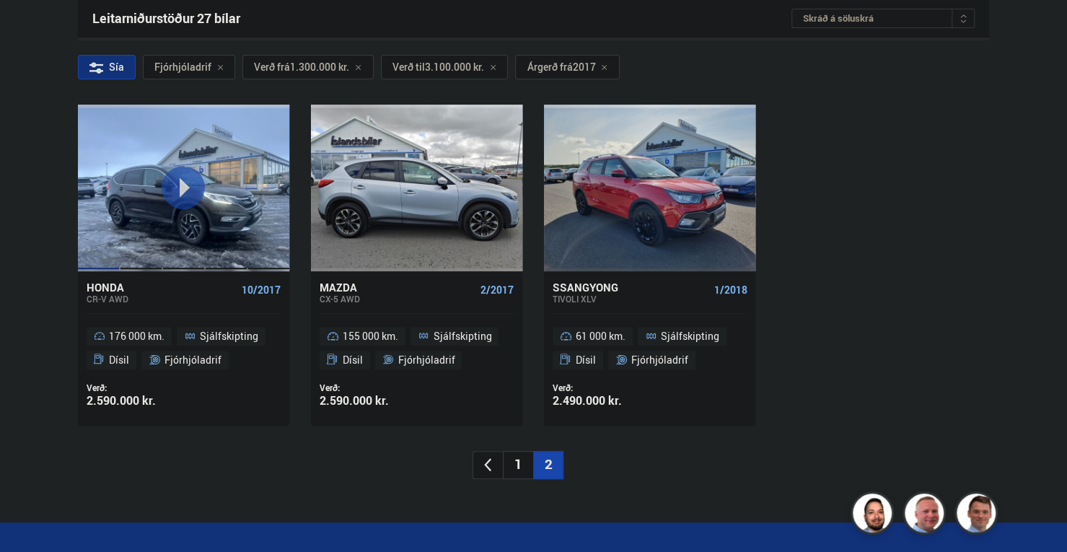
scroll to position [237, 0]
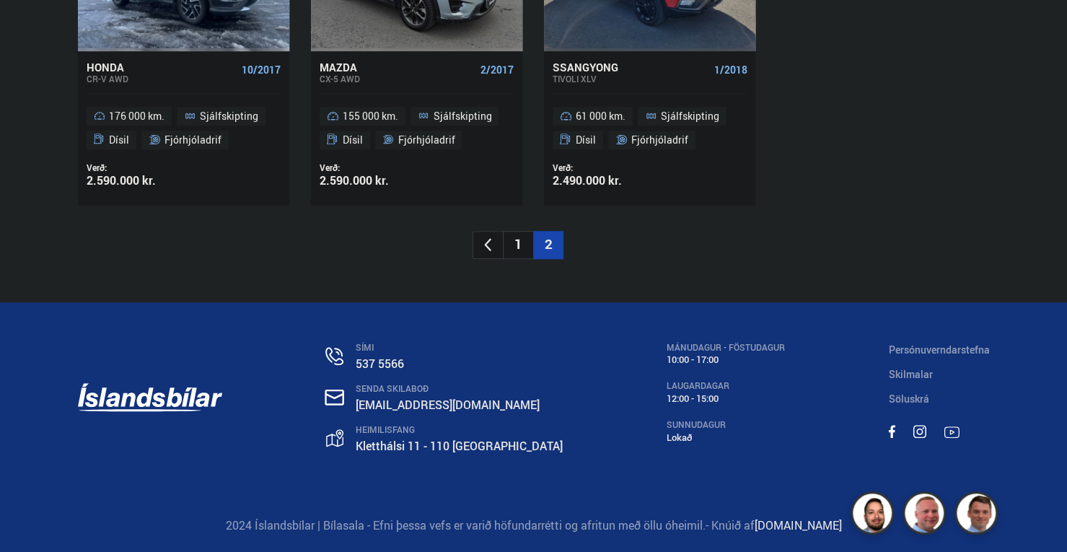
click at [524, 253] on li "1" at bounding box center [518, 245] width 30 height 28
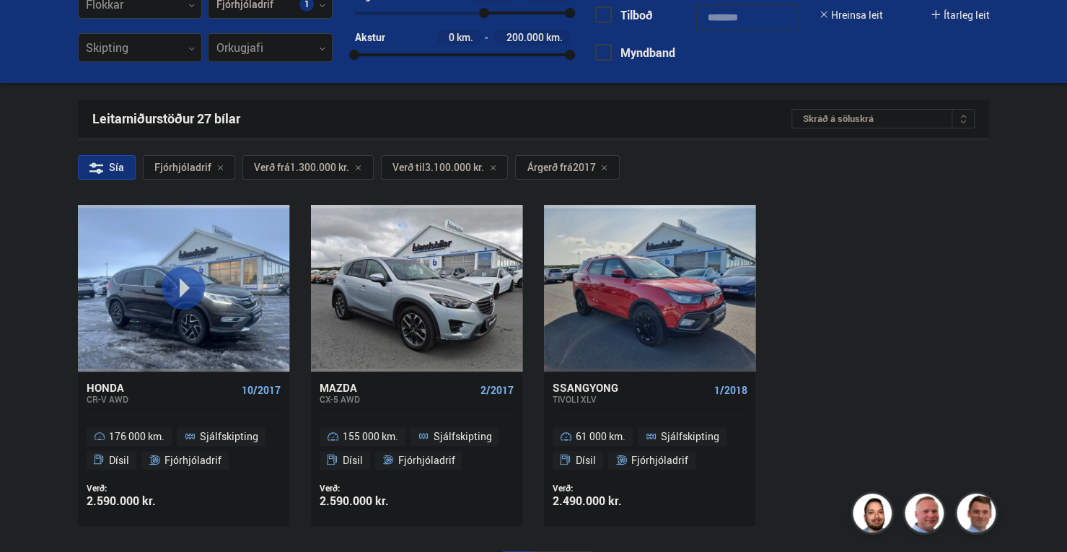
scroll to position [20, 0]
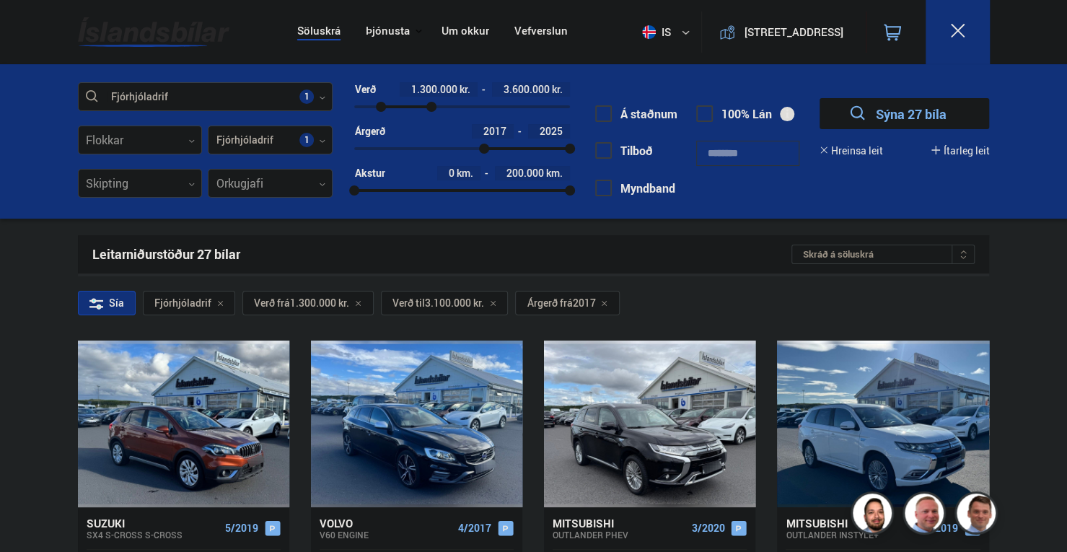
drag, startPoint x: 404, startPoint y: 108, endPoint x: 414, endPoint y: 107, distance: 10.1
click at [427, 107] on div at bounding box center [432, 107] width 10 height 10
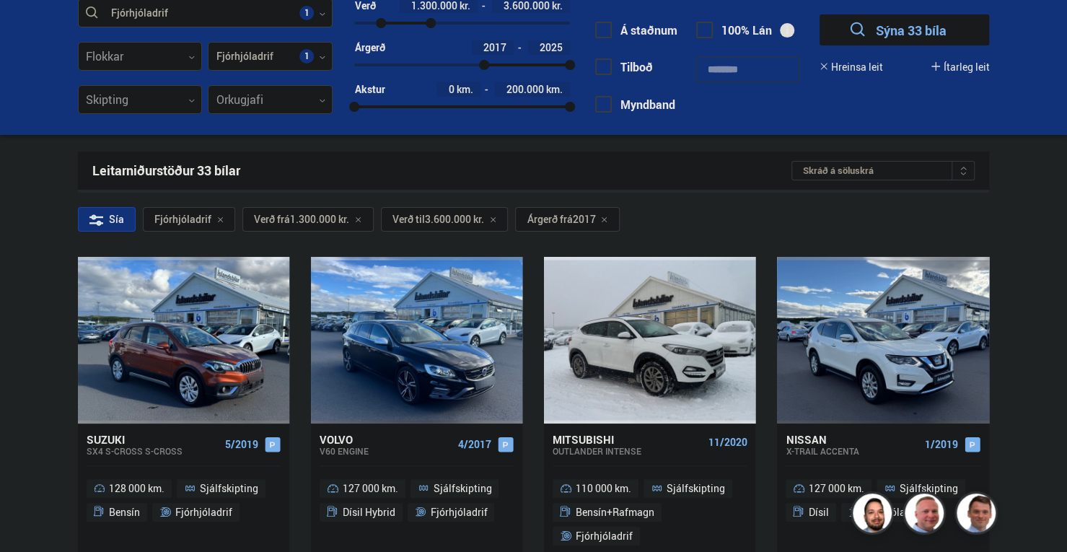
scroll to position [72, 0]
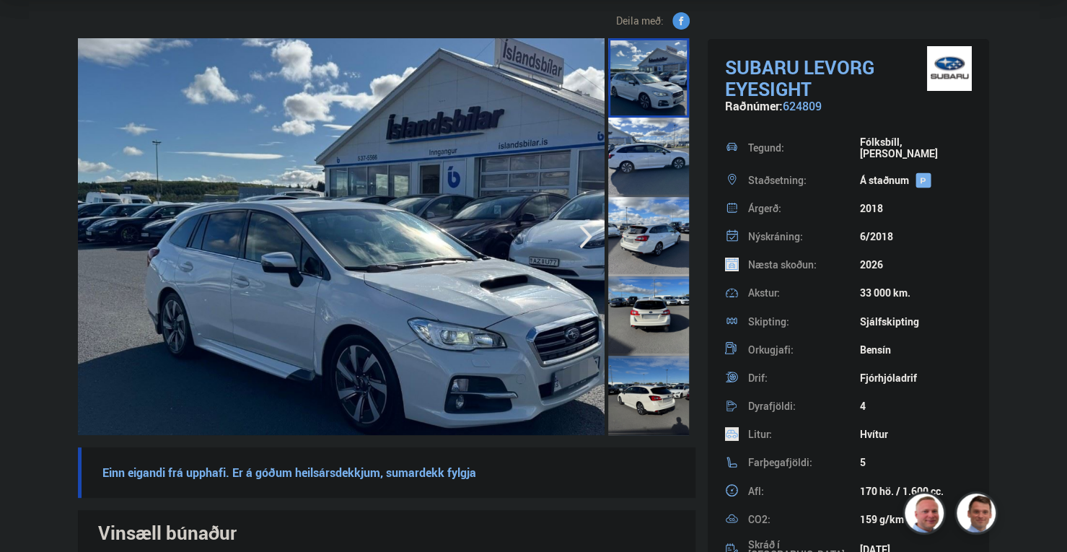
scroll to position [144, 0]
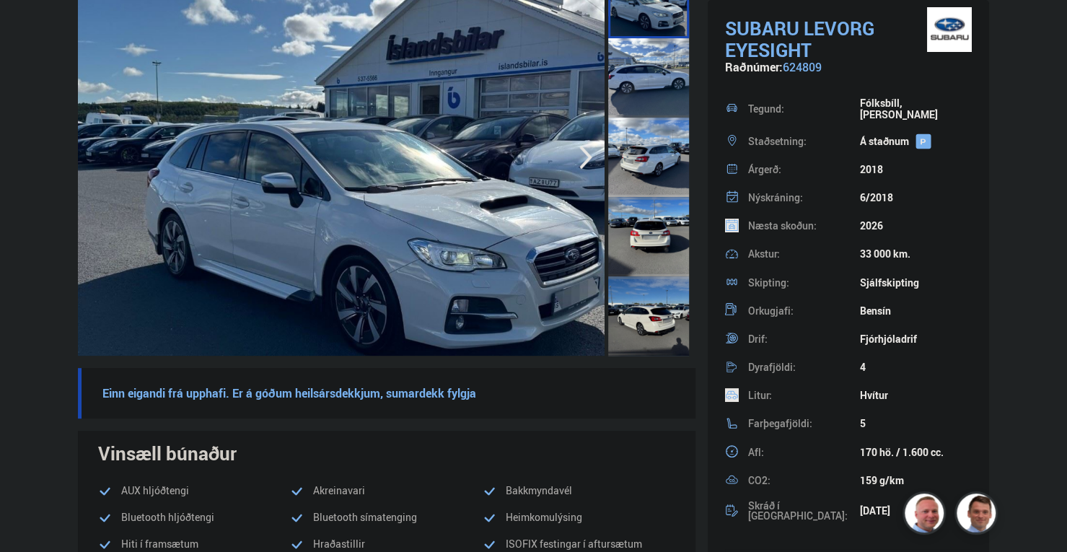
click at [600, 154] on icon "button" at bounding box center [586, 157] width 29 height 35
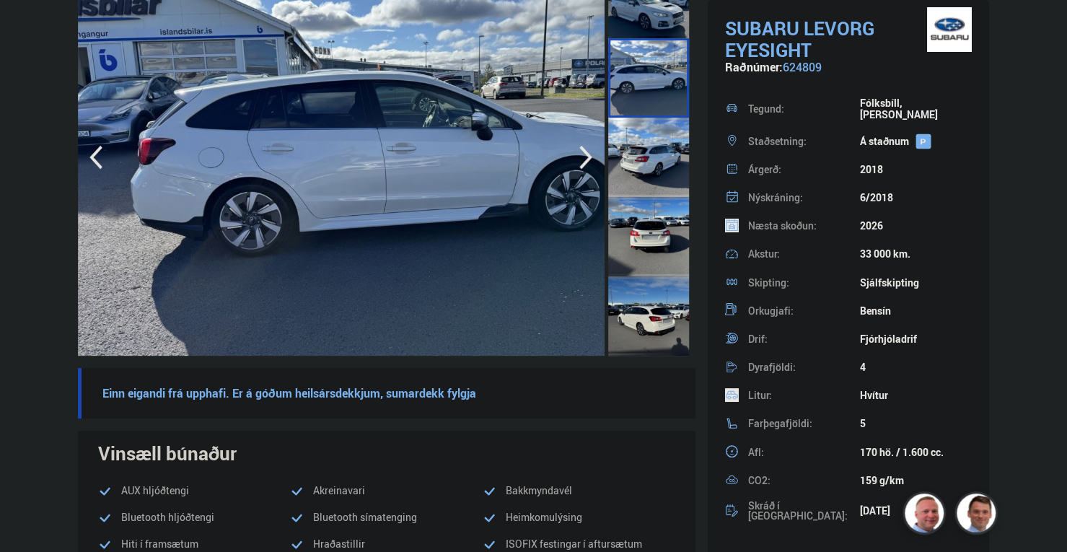
click at [600, 154] on icon "button" at bounding box center [586, 157] width 29 height 35
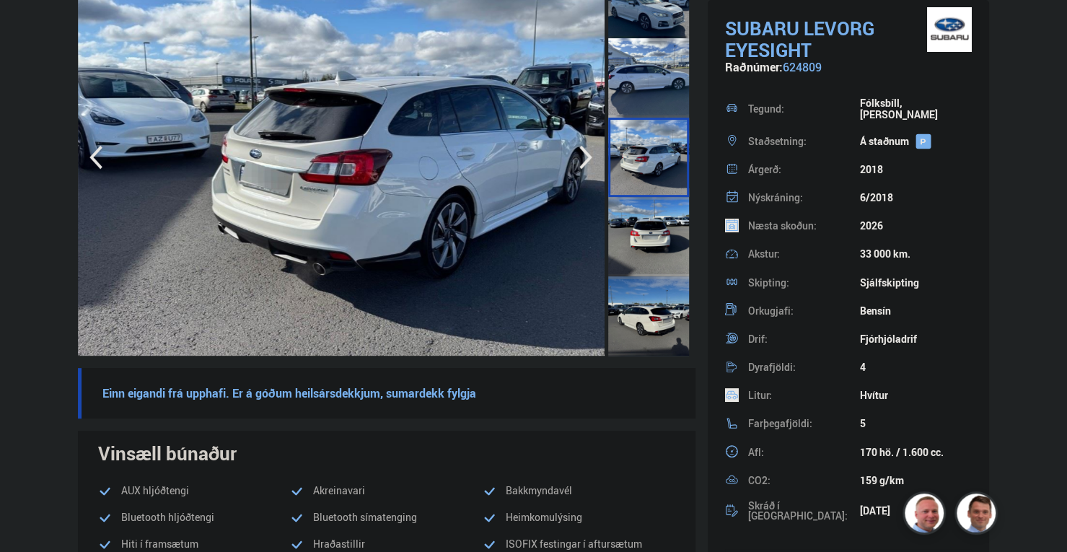
click at [600, 154] on icon "button" at bounding box center [586, 157] width 29 height 35
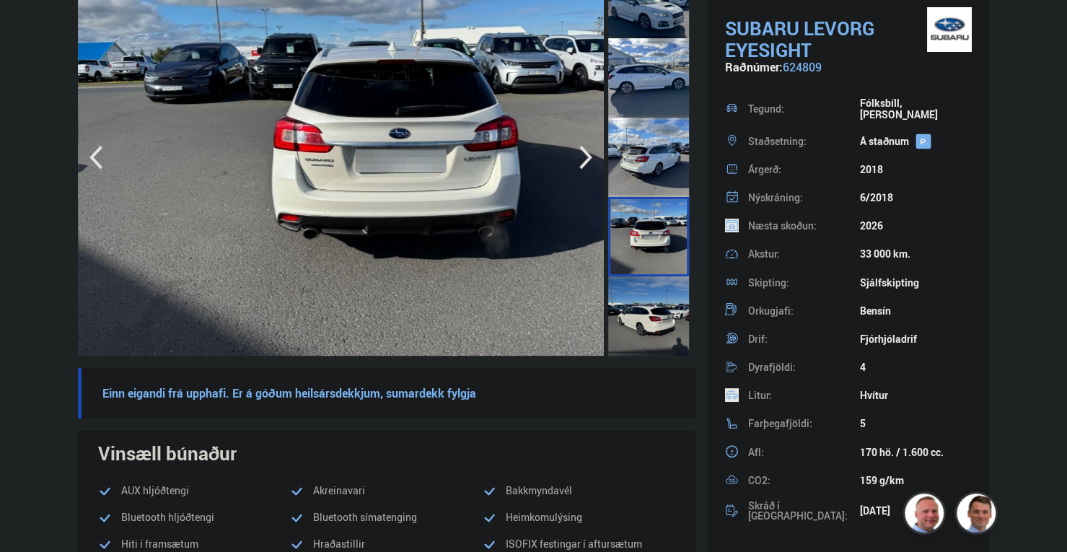
click at [600, 154] on icon "button" at bounding box center [586, 157] width 29 height 35
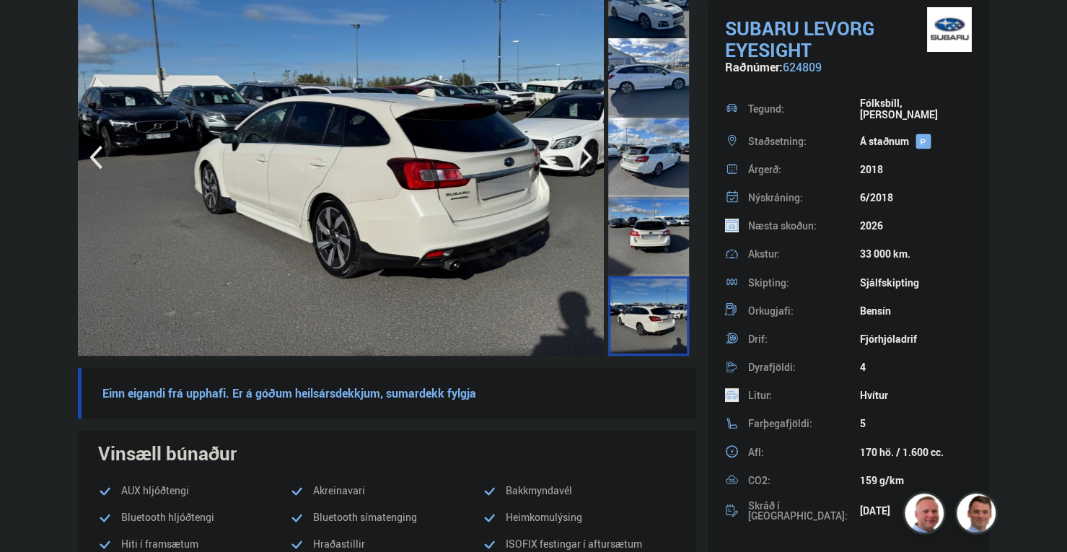
click at [600, 154] on icon "button" at bounding box center [586, 157] width 29 height 35
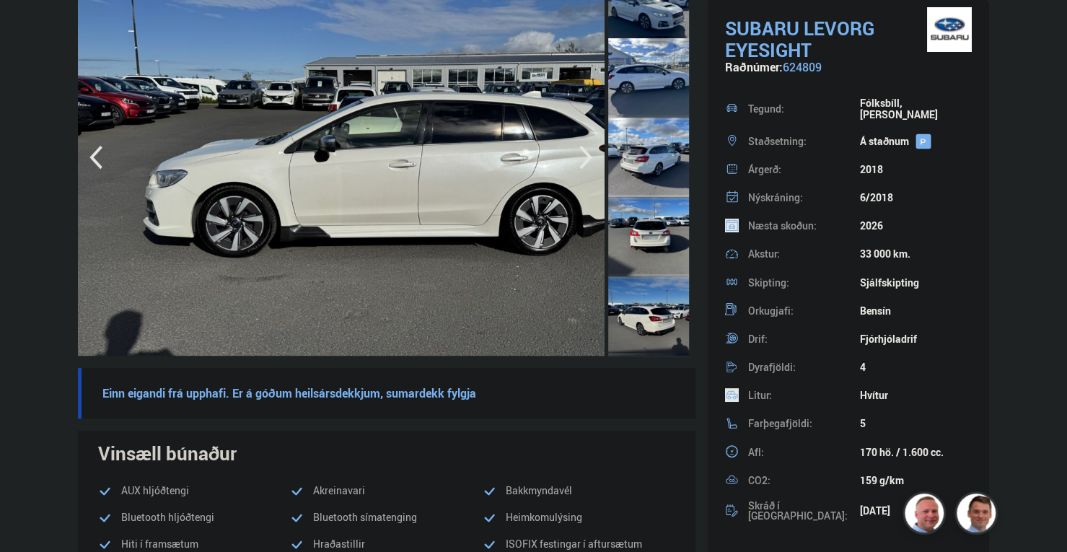
click at [600, 154] on icon "button" at bounding box center [586, 157] width 29 height 35
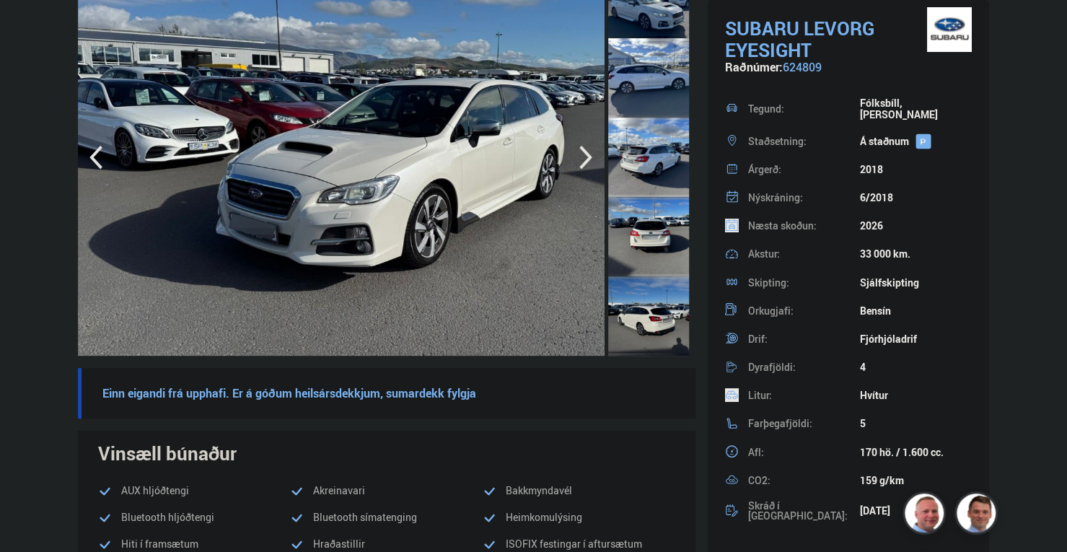
click at [600, 154] on icon "button" at bounding box center [586, 157] width 29 height 35
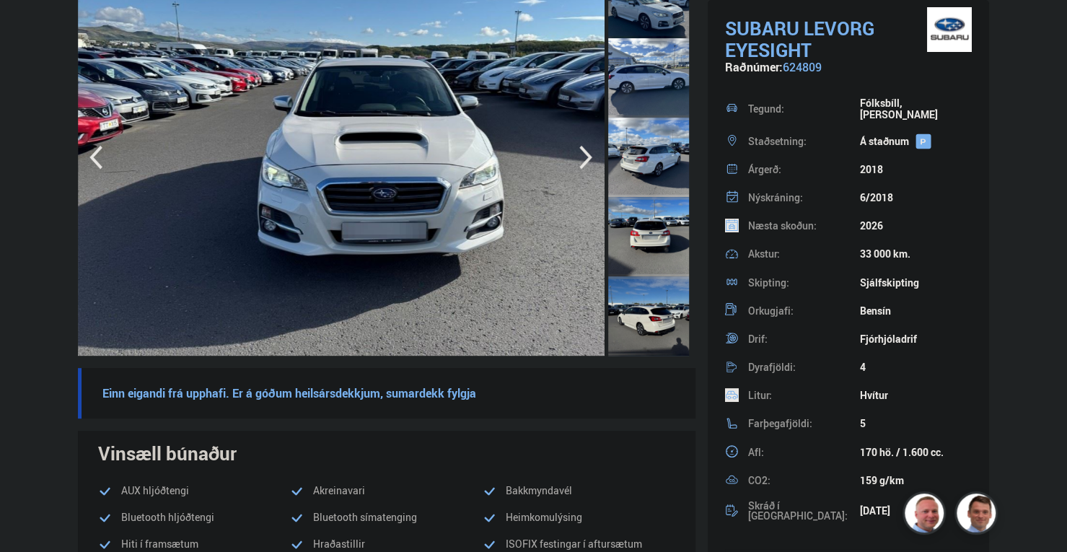
click at [600, 154] on icon "button" at bounding box center [586, 157] width 29 height 35
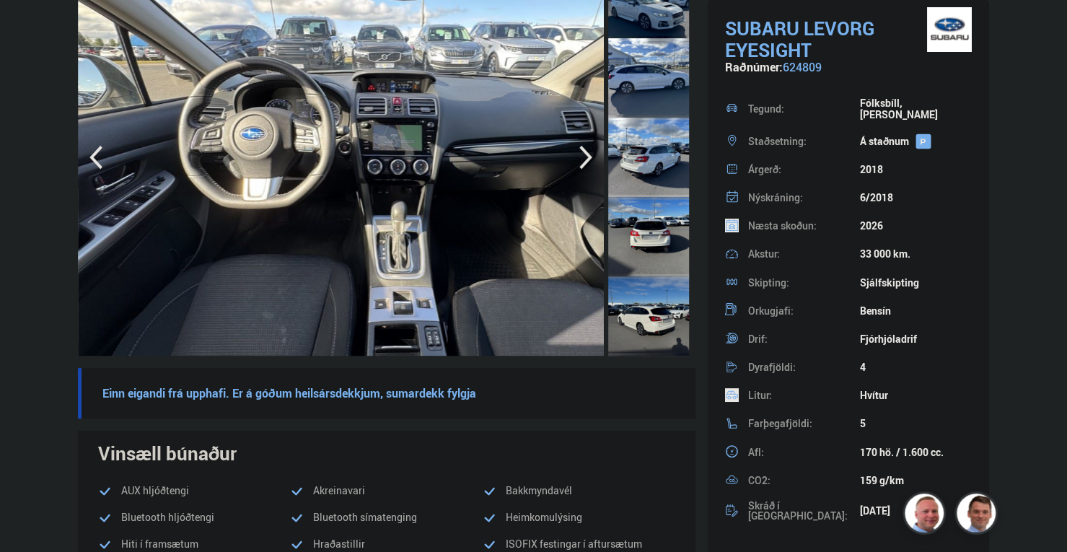
click at [600, 154] on icon "button" at bounding box center [586, 157] width 29 height 35
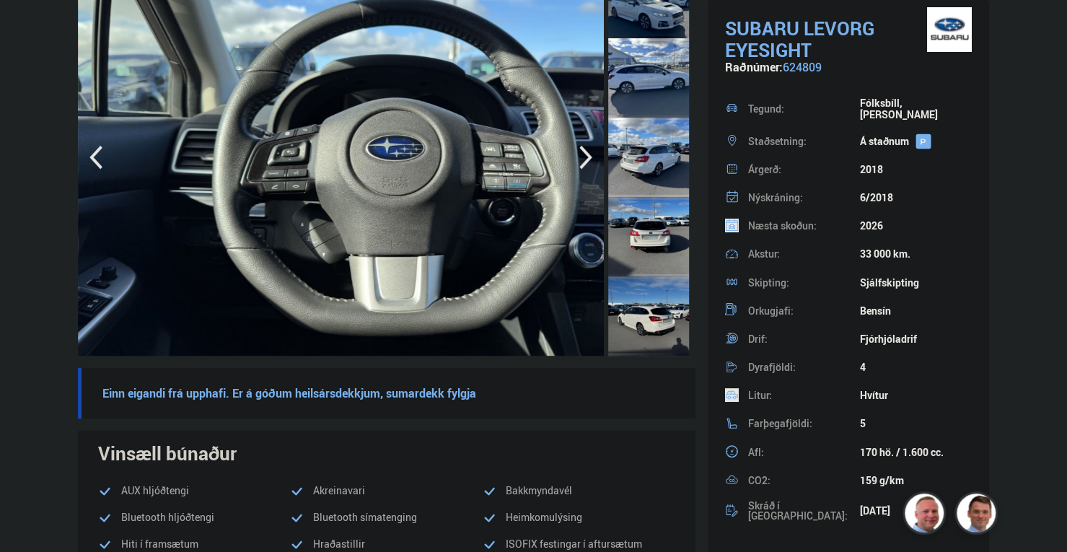
click at [82, 150] on icon "button" at bounding box center [96, 157] width 29 height 35
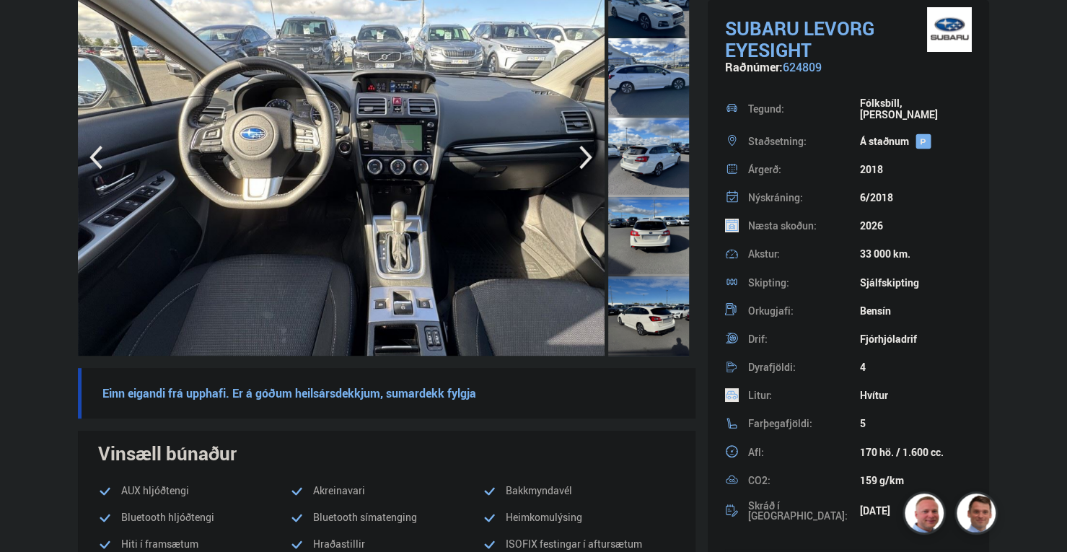
scroll to position [72, 0]
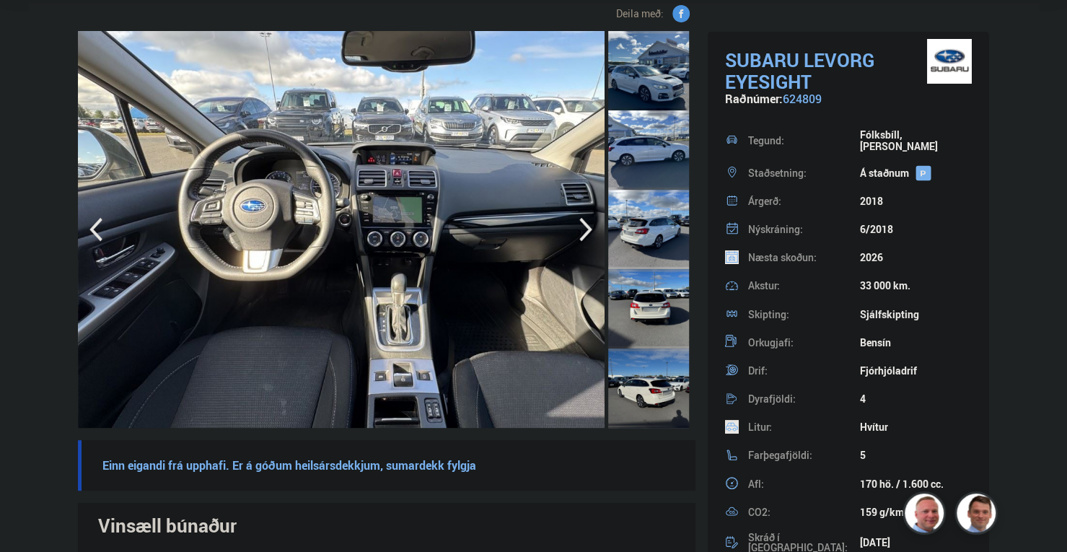
click at [255, 213] on img at bounding box center [387, 229] width 618 height 397
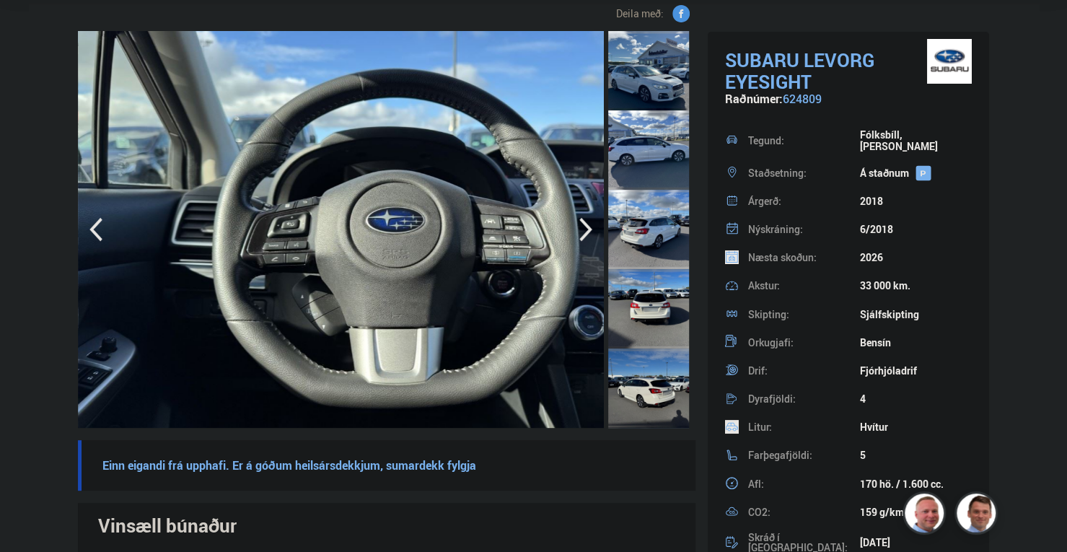
click at [341, 217] on img at bounding box center [387, 229] width 618 height 397
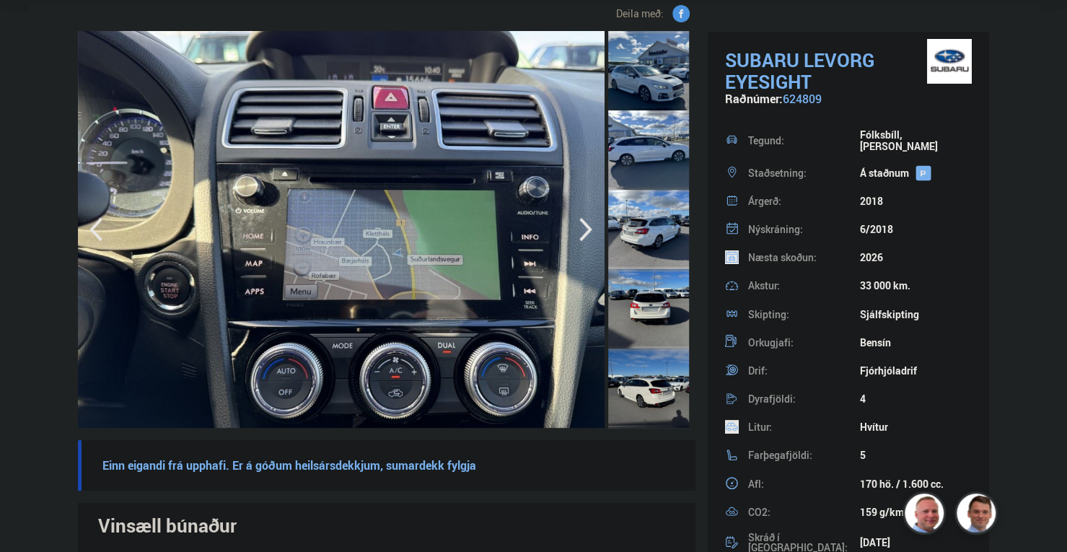
click at [359, 214] on img at bounding box center [387, 229] width 618 height 397
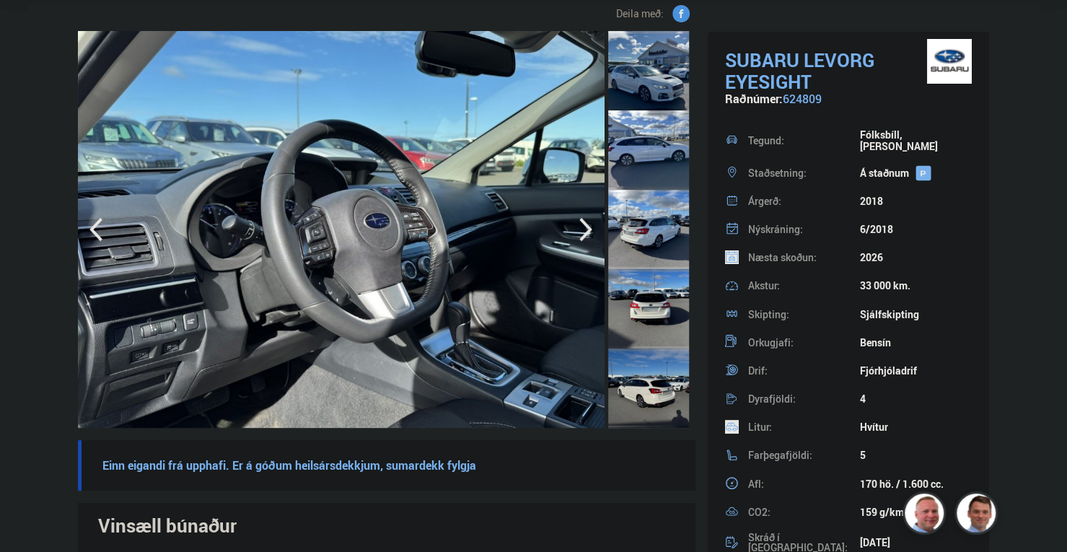
click at [390, 219] on img at bounding box center [387, 229] width 618 height 397
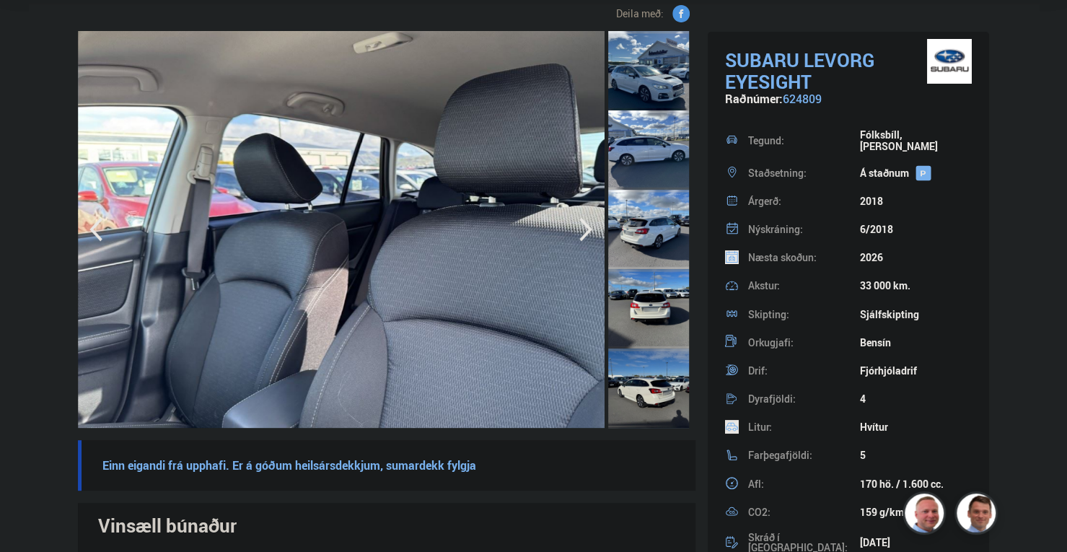
click at [216, 219] on img at bounding box center [387, 229] width 618 height 397
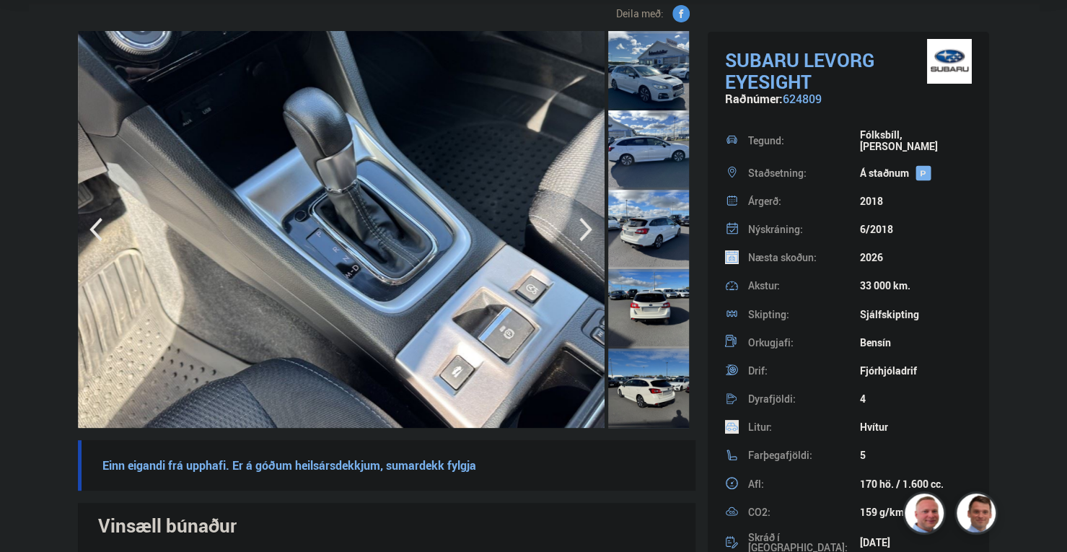
click at [173, 219] on img at bounding box center [387, 229] width 618 height 397
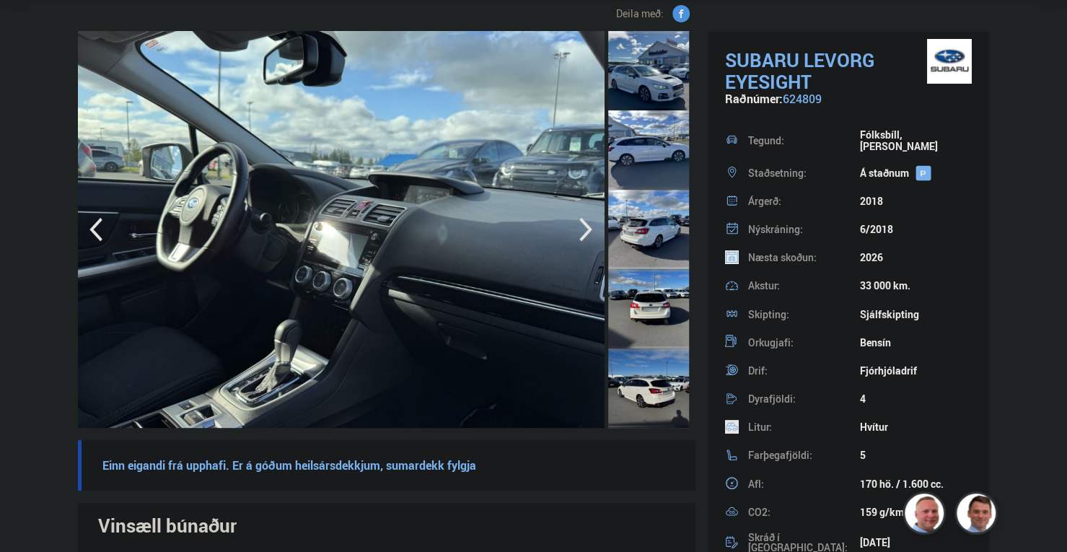
click at [223, 222] on img at bounding box center [385, 229] width 618 height 397
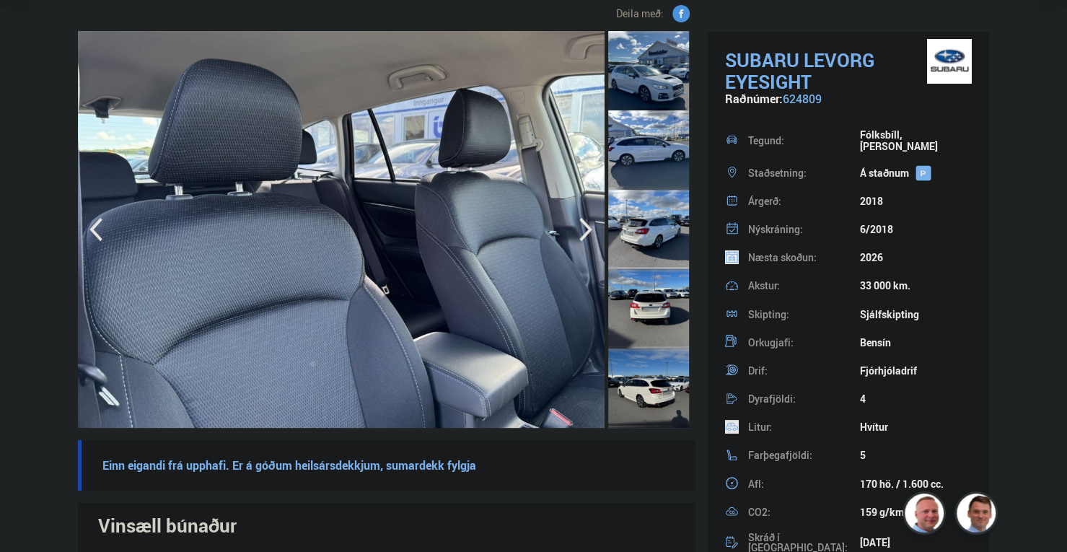
click at [267, 227] on img at bounding box center [387, 229] width 618 height 397
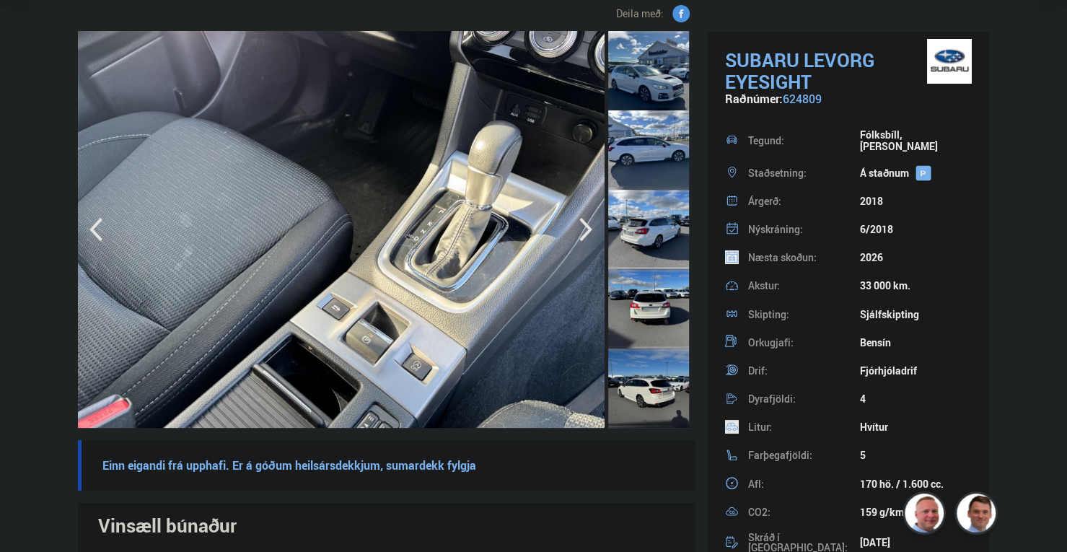
click at [274, 233] on img at bounding box center [387, 229] width 618 height 397
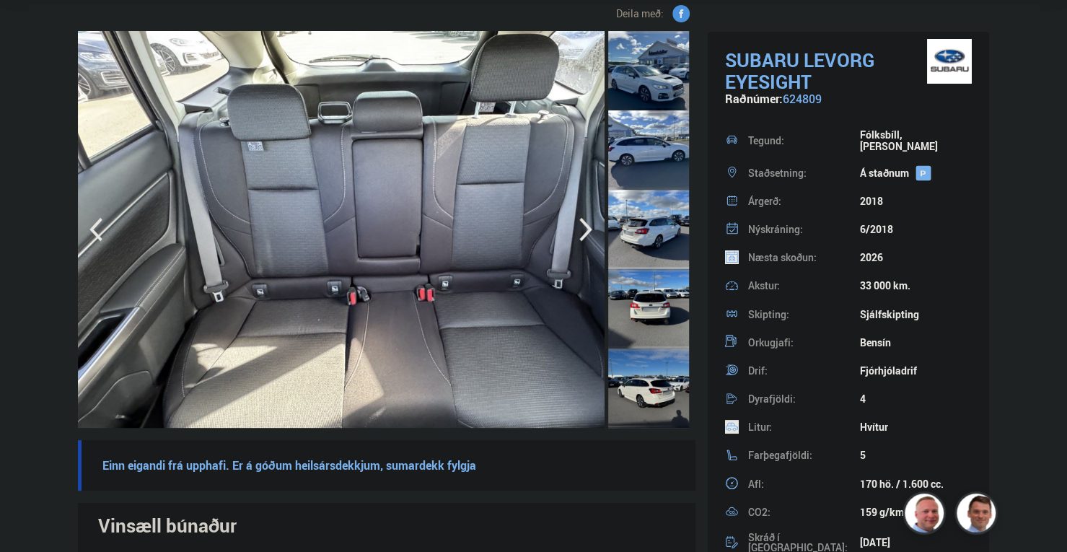
click at [172, 226] on img at bounding box center [387, 229] width 618 height 397
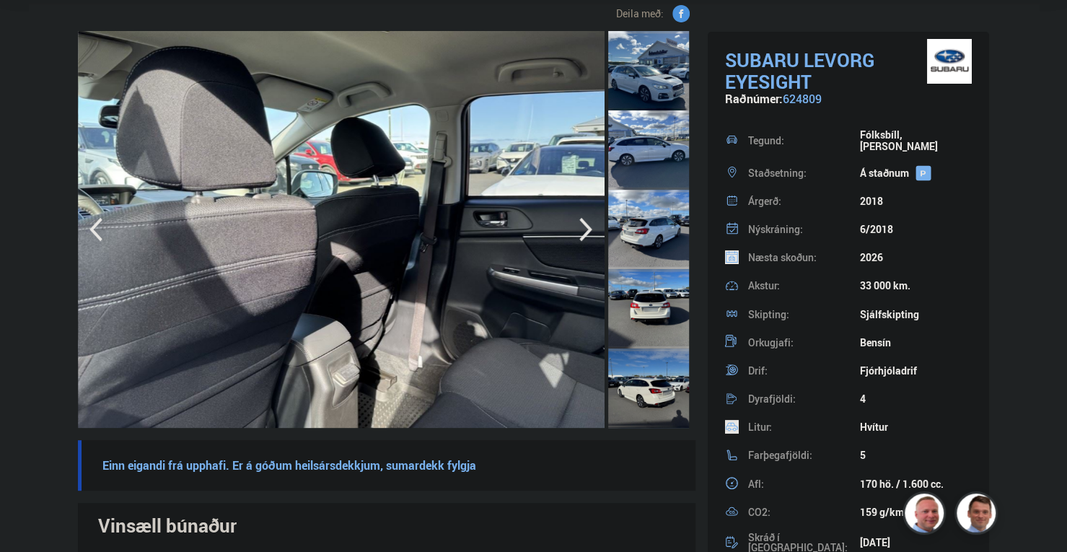
click at [78, 216] on img at bounding box center [387, 229] width 618 height 397
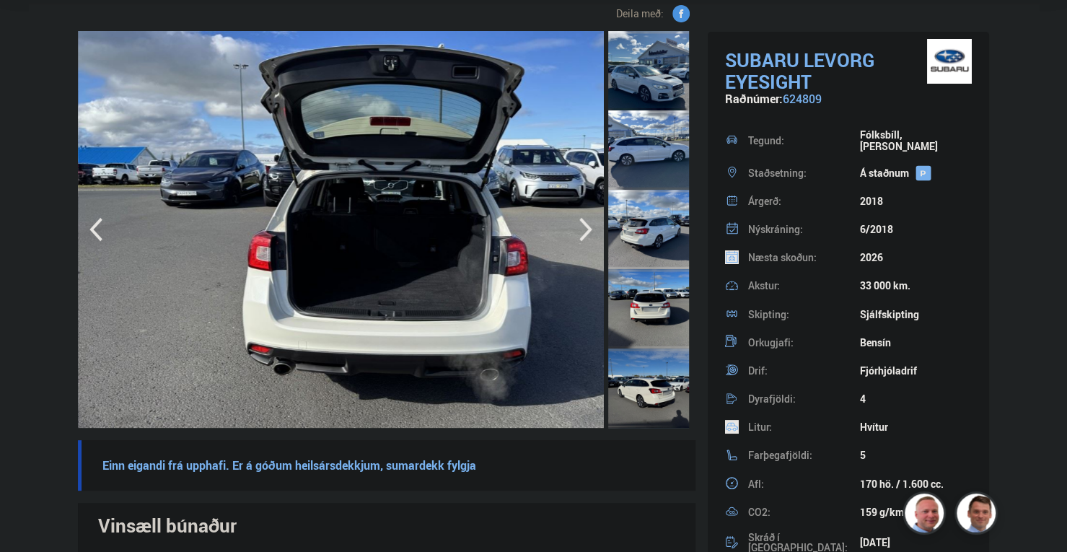
click at [104, 217] on img at bounding box center [387, 229] width 618 height 397
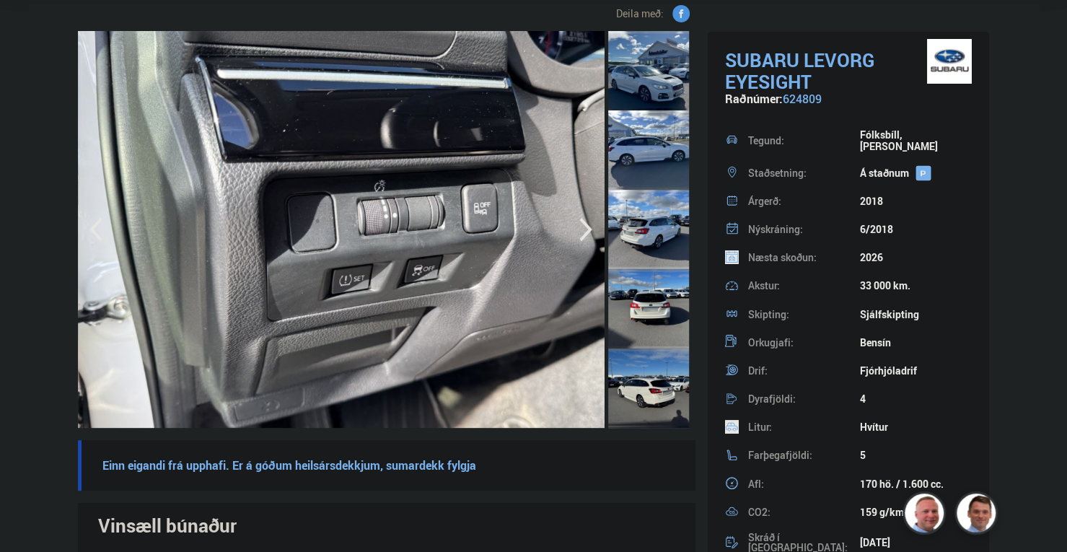
click at [233, 217] on img at bounding box center [387, 229] width 618 height 397
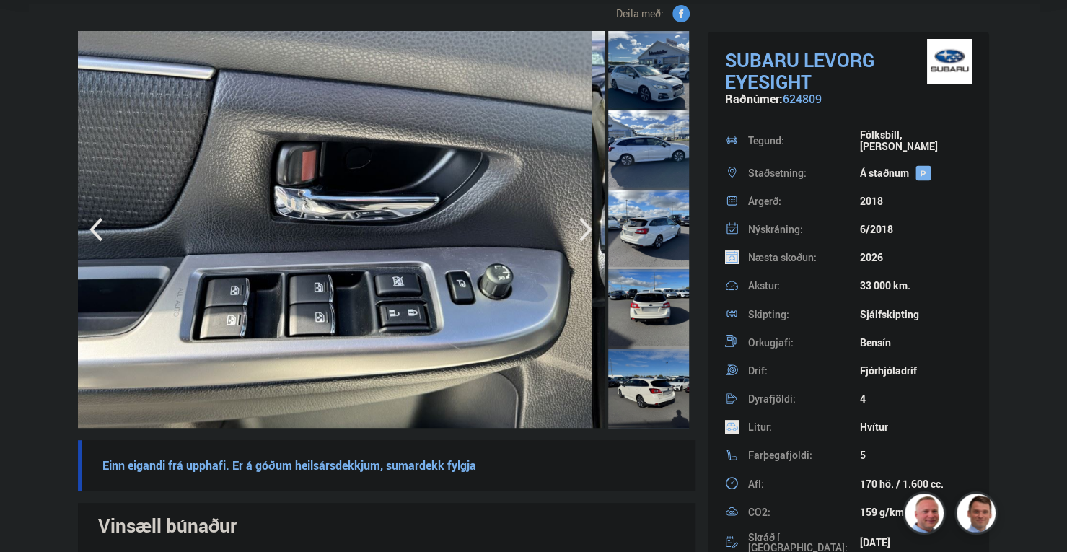
click at [134, 204] on img at bounding box center [283, 229] width 618 height 397
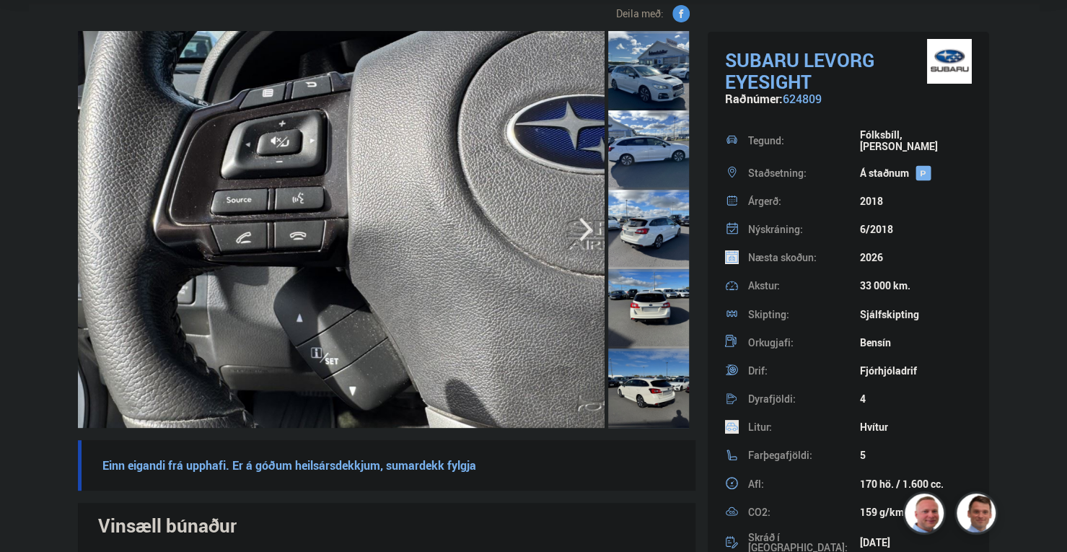
click at [92, 209] on img at bounding box center [323, 229] width 618 height 397
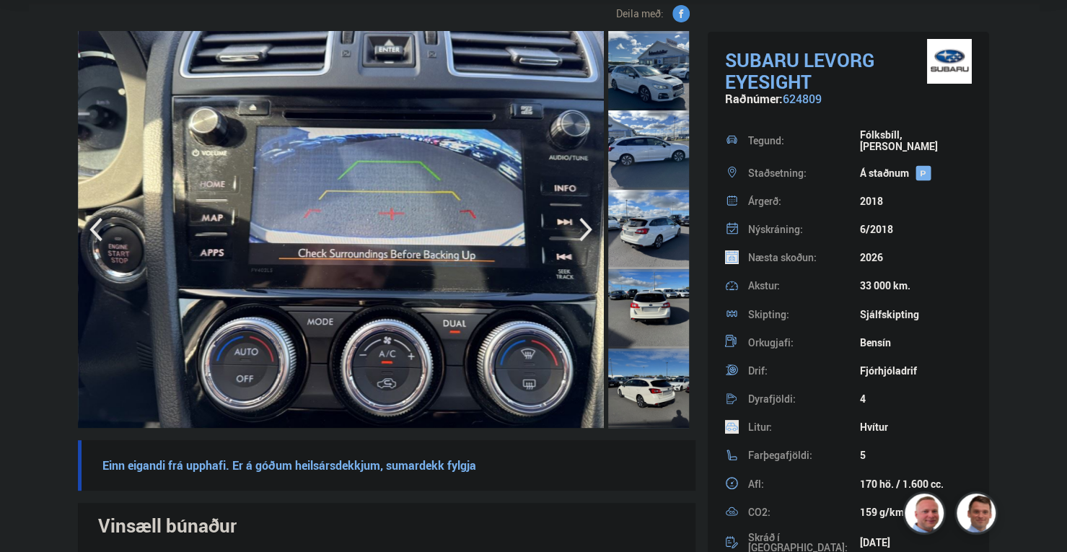
click at [309, 217] on img at bounding box center [387, 229] width 618 height 397
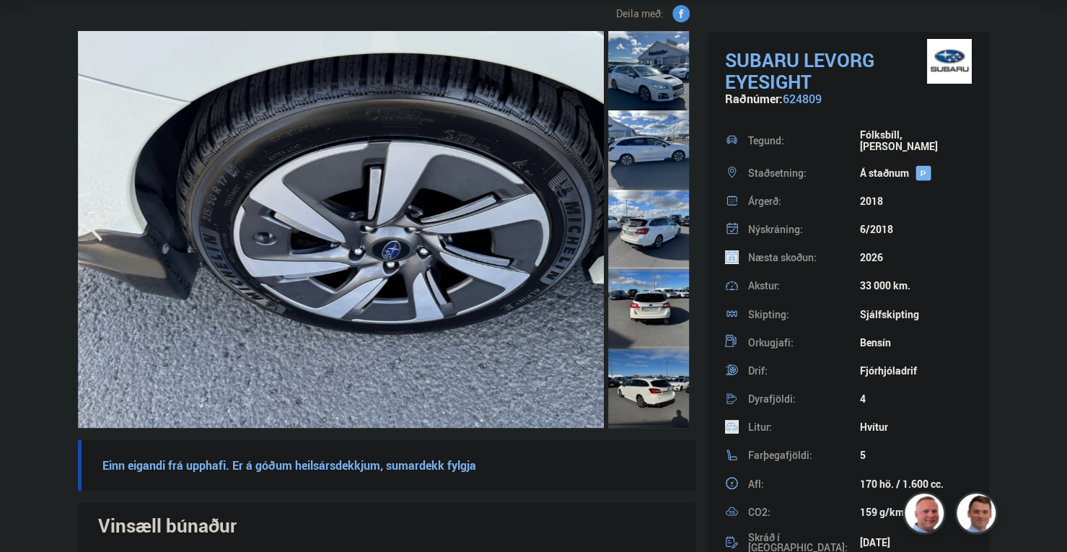
click at [150, 201] on img at bounding box center [387, 229] width 618 height 397
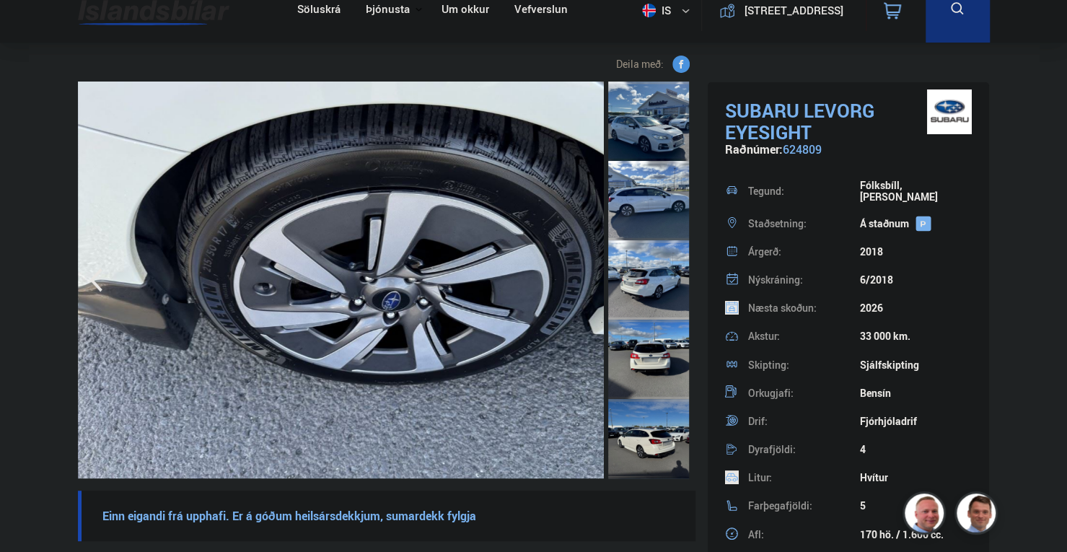
scroll to position [0, 0]
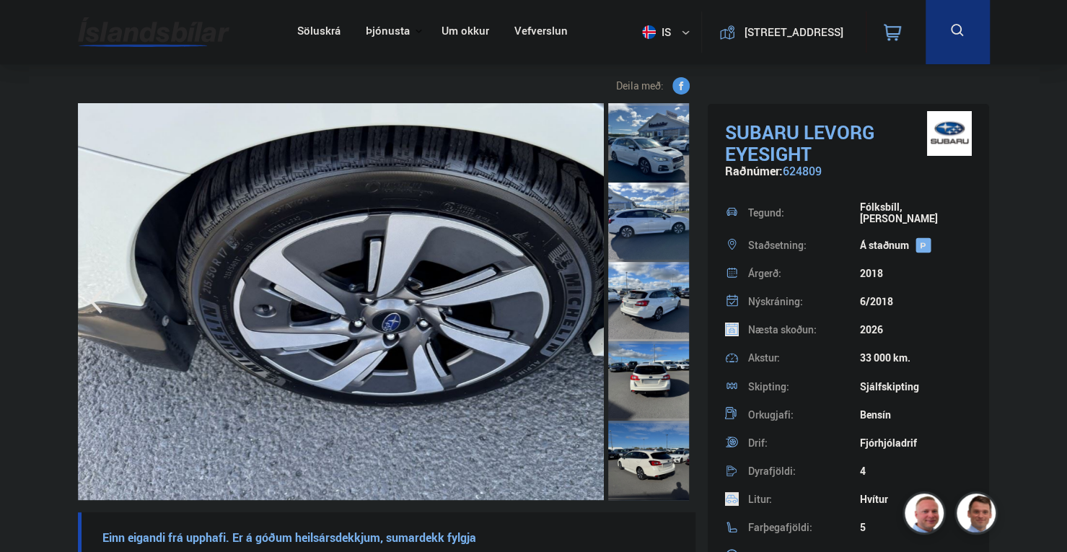
click at [664, 84] on span "Deila með:" at bounding box center [640, 85] width 48 height 17
click at [684, 157] on div at bounding box center [648, 142] width 81 height 79
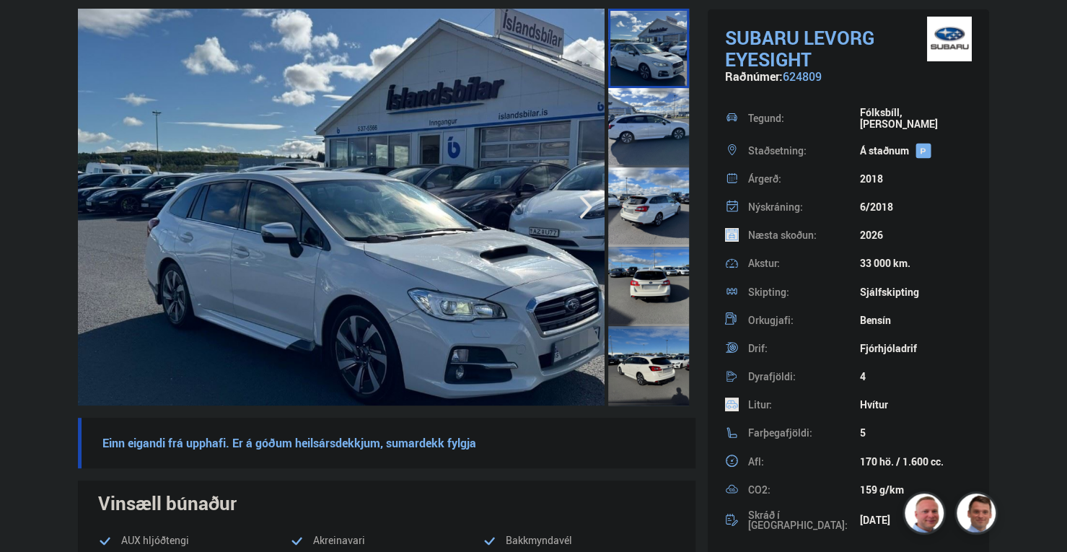
scroll to position [72, 0]
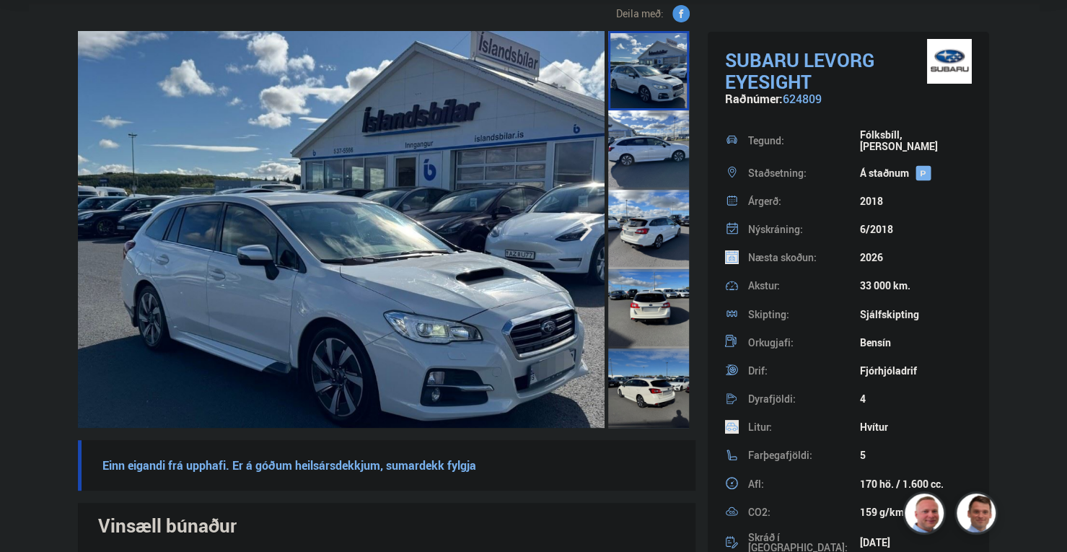
click at [182, 334] on img at bounding box center [362, 229] width 618 height 397
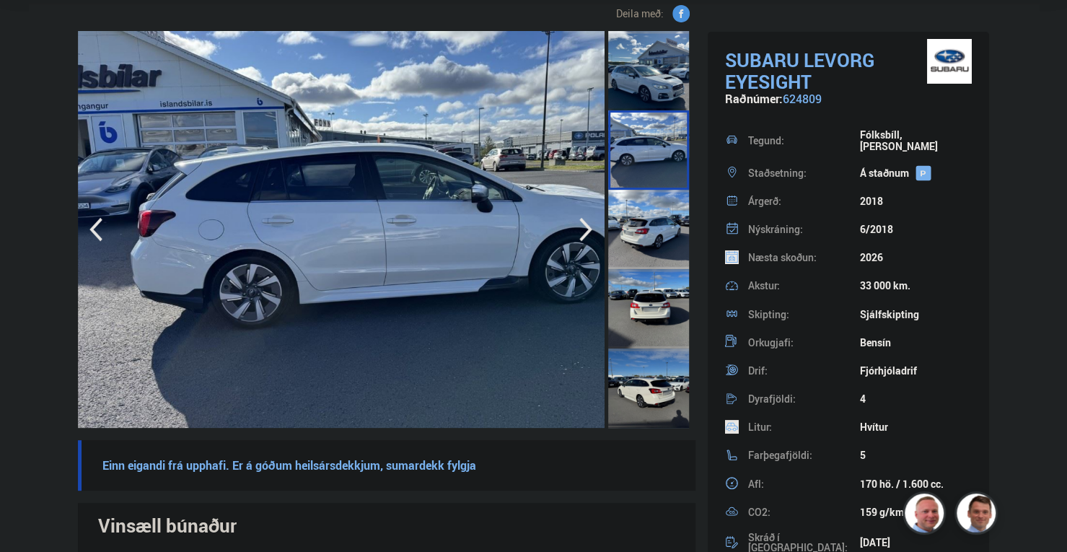
click at [619, 278] on img at bounding box center [387, 229] width 618 height 397
